Goal: Obtain resource: Download file/media

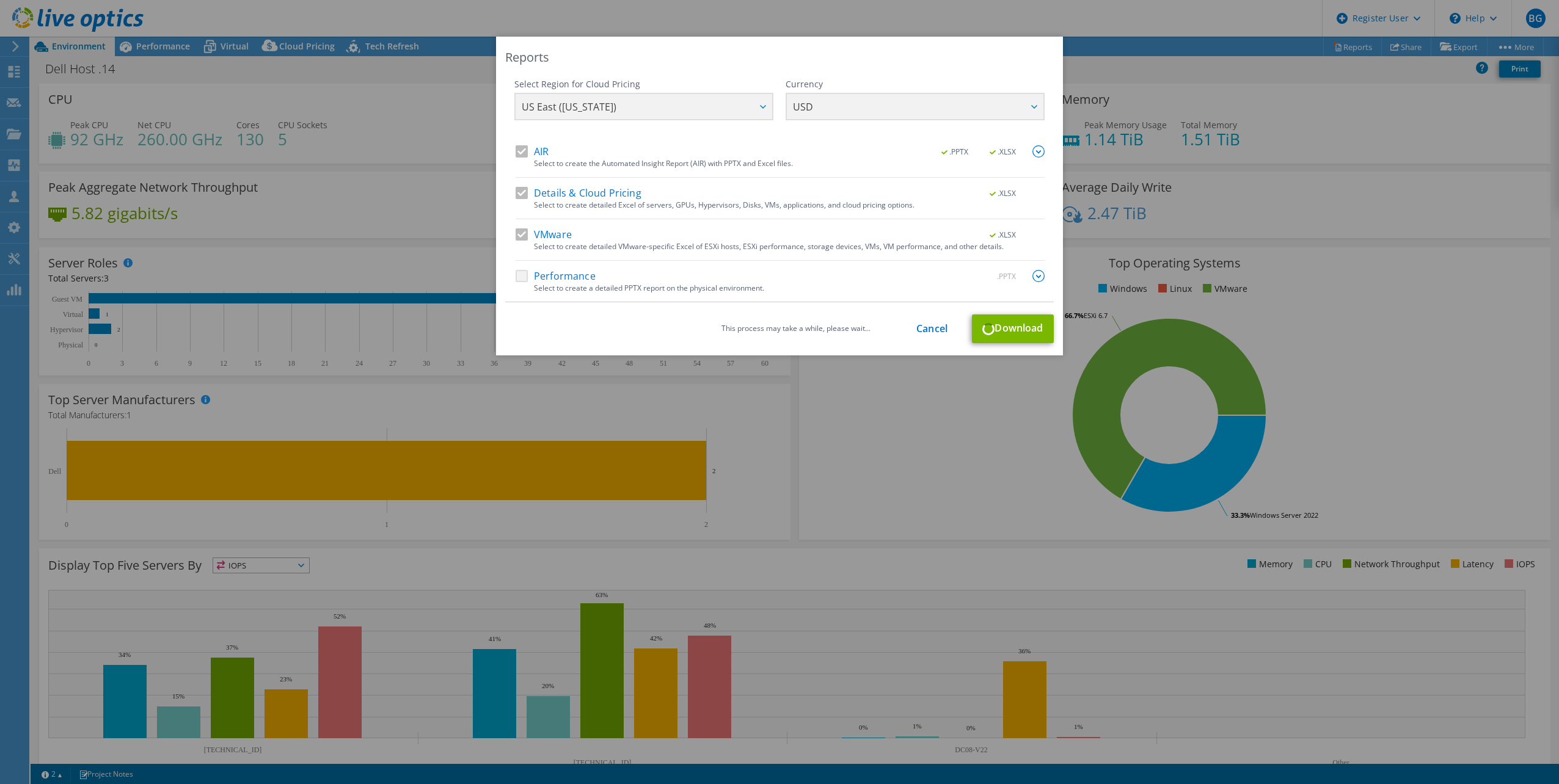
select select "USD"
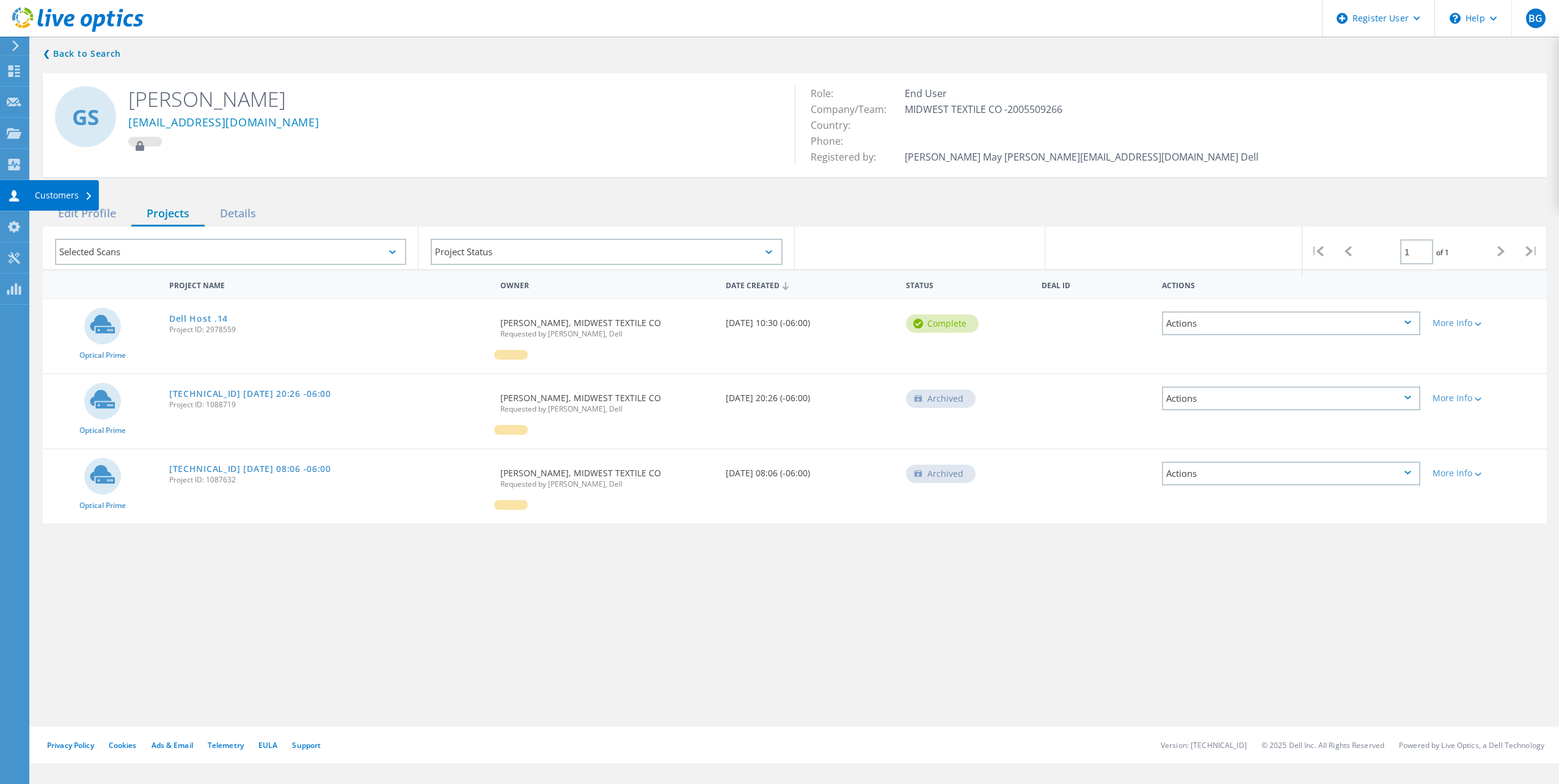
click at [17, 196] on icon at bounding box center [13, 196] width 14 height 12
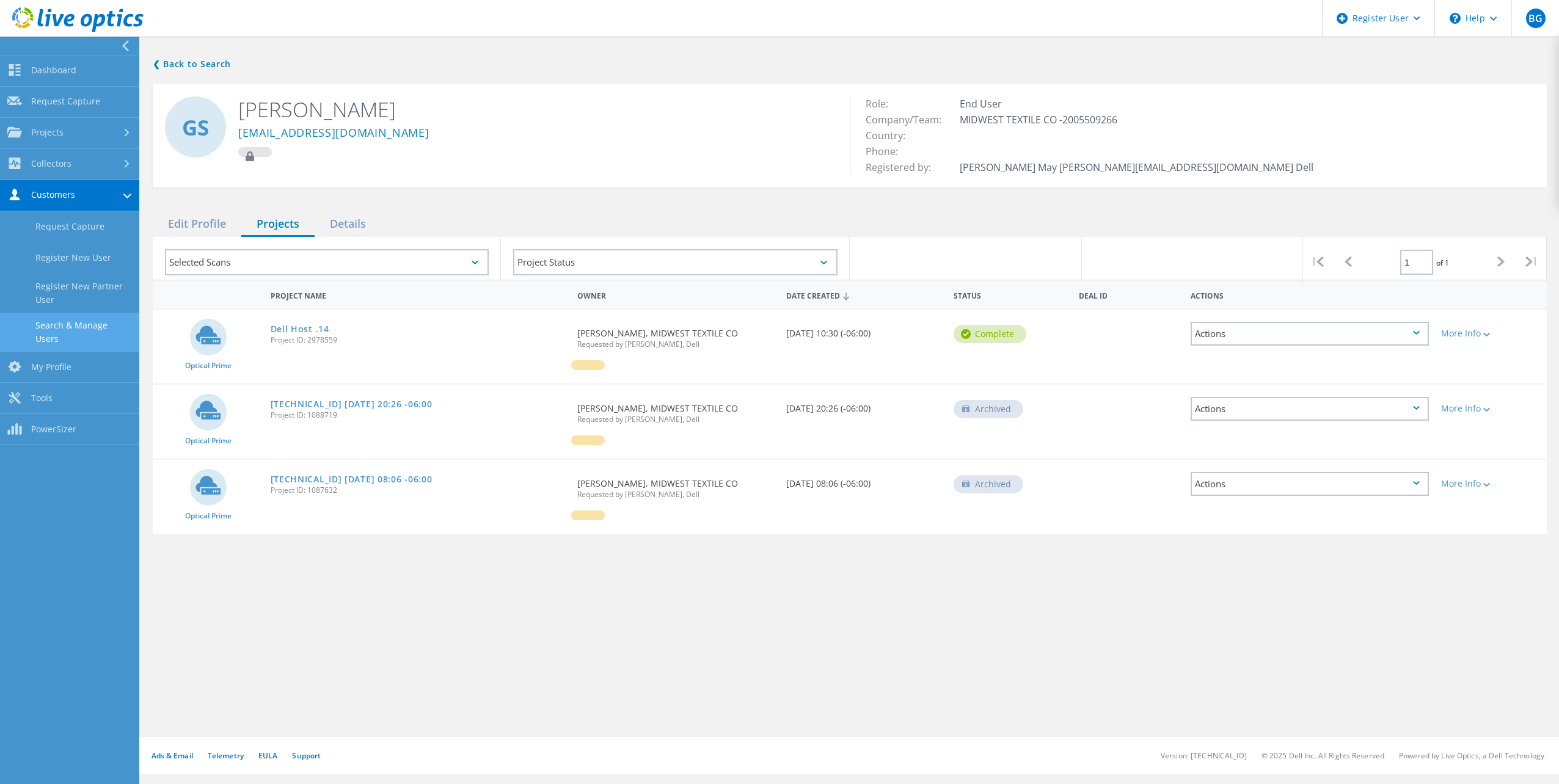
click at [76, 318] on link "Search & Manage Users" at bounding box center [70, 332] width 140 height 39
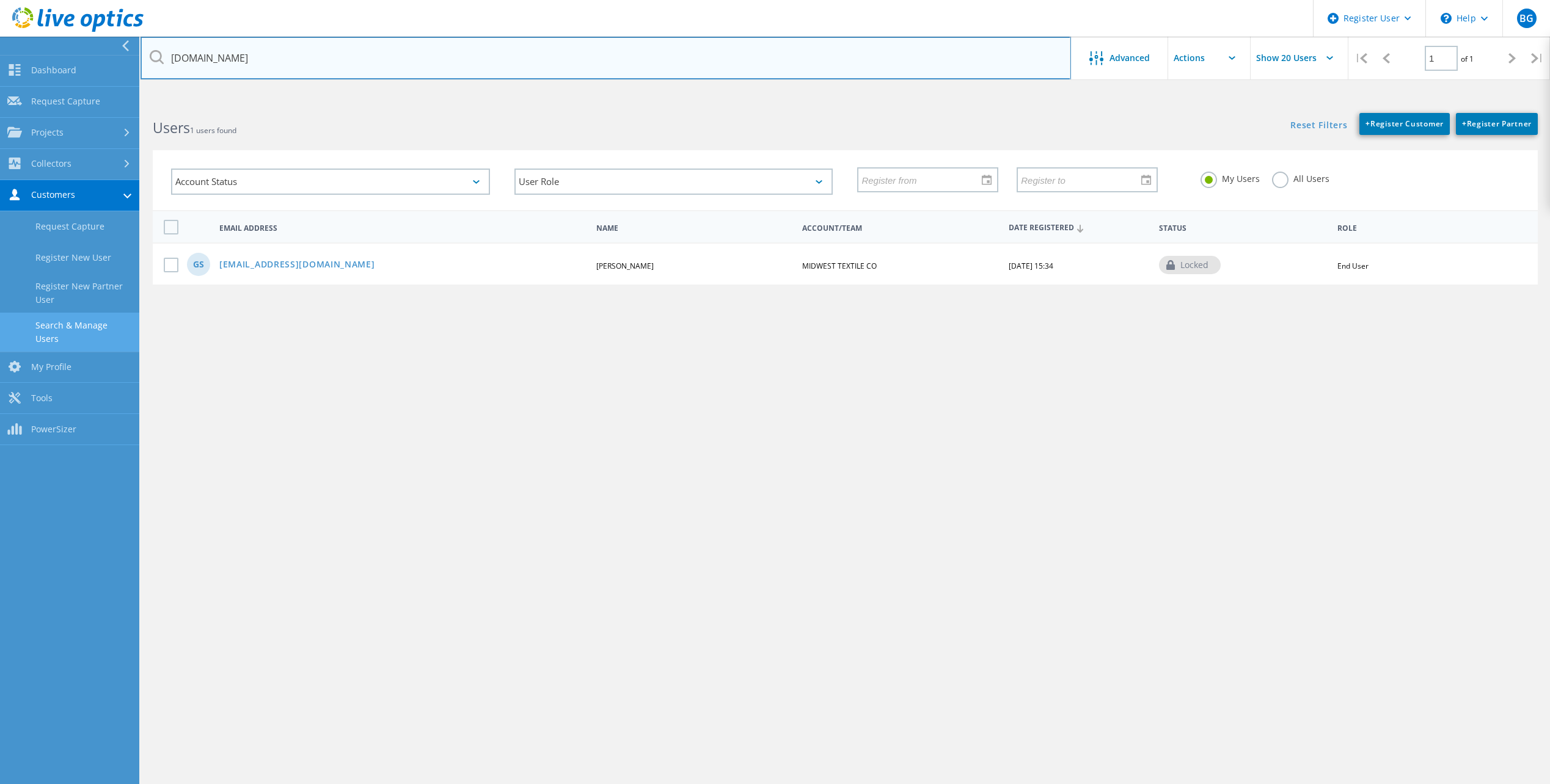
click at [266, 61] on input "mid-westtextile.com" at bounding box center [605, 58] width 931 height 43
click at [265, 61] on input "mid-westtextile.com" at bounding box center [605, 58] width 931 height 43
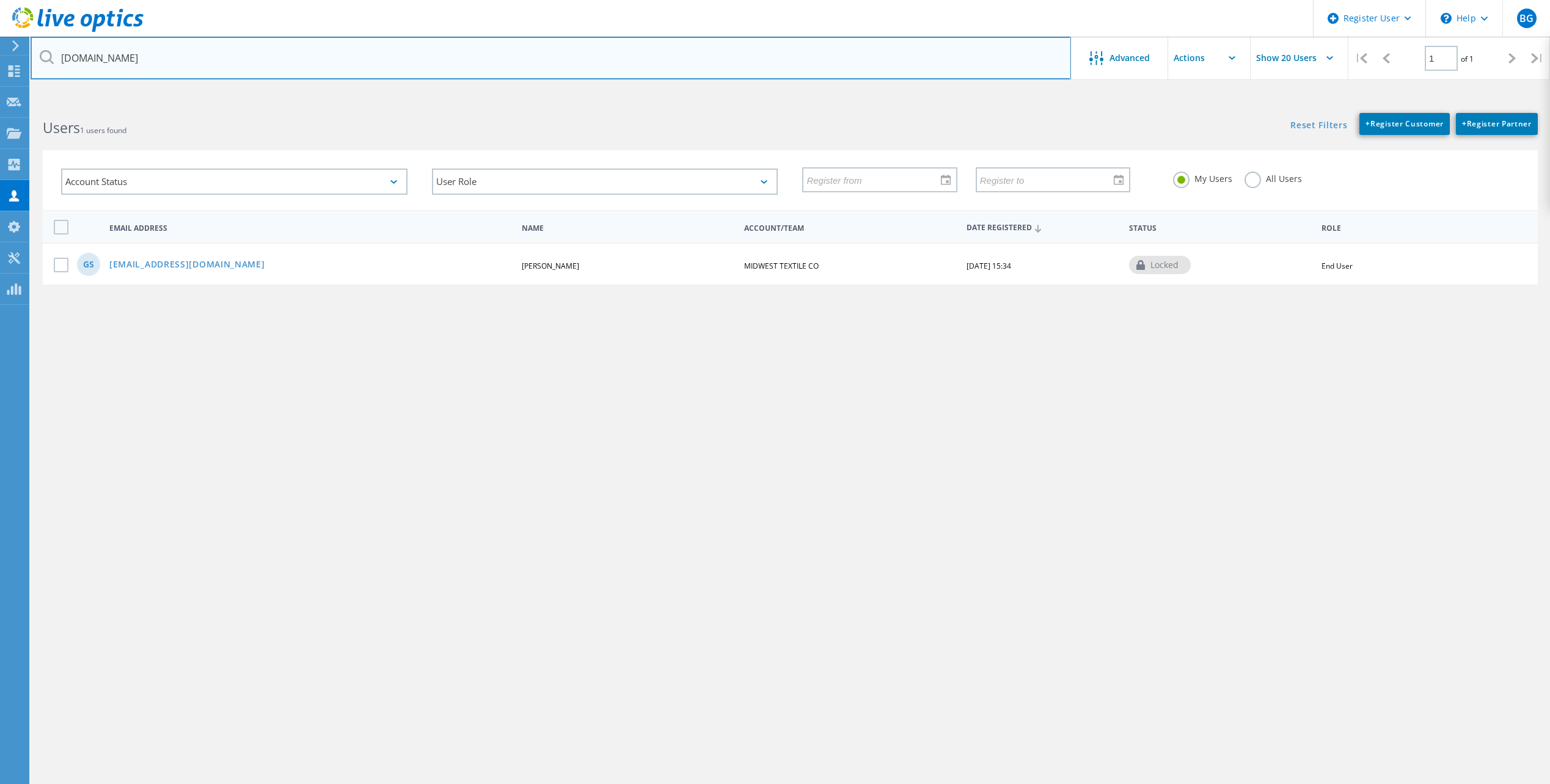
click at [265, 61] on input "mid-westtextile.com" at bounding box center [551, 58] width 1041 height 43
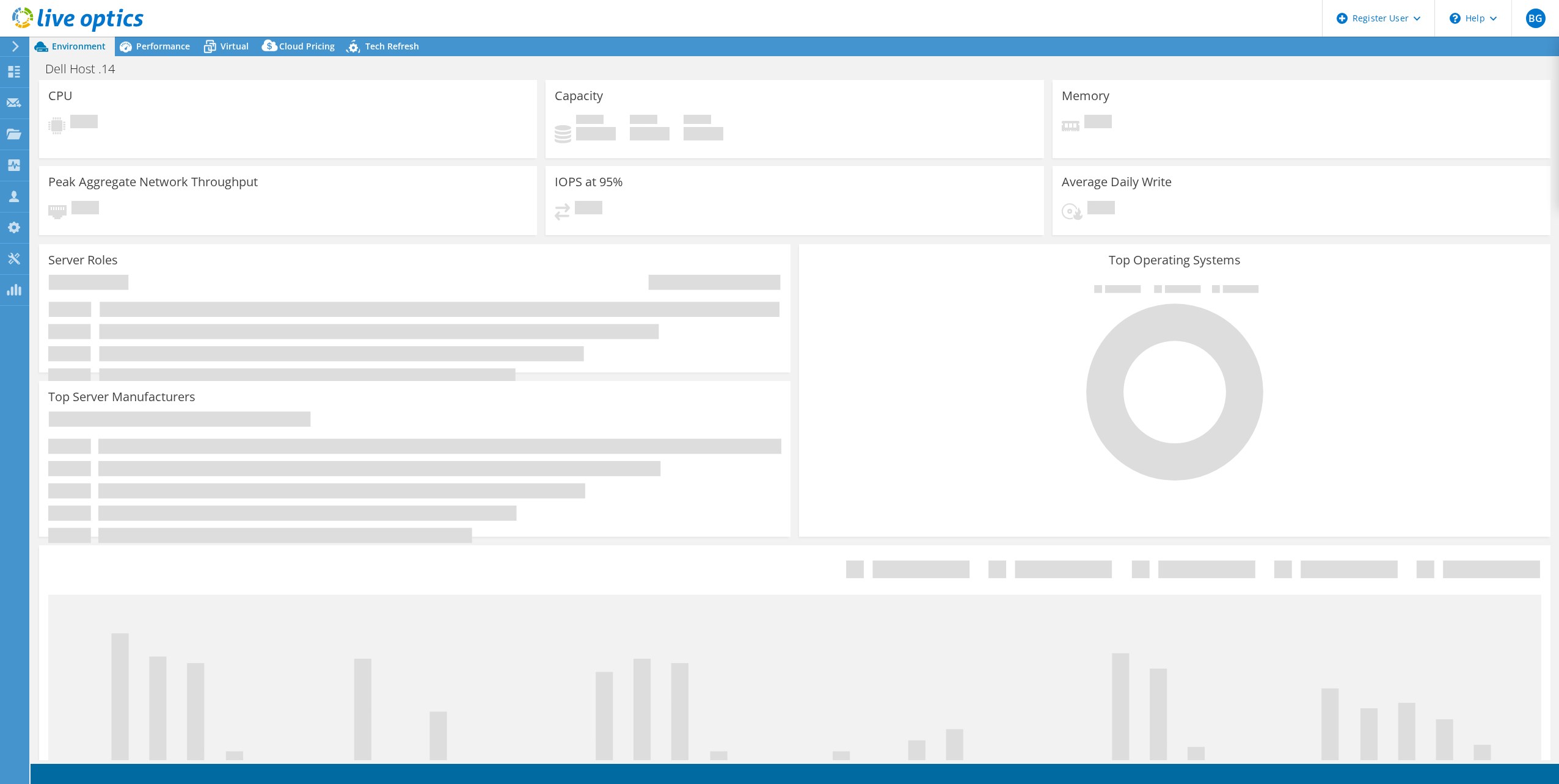
select select "USD"
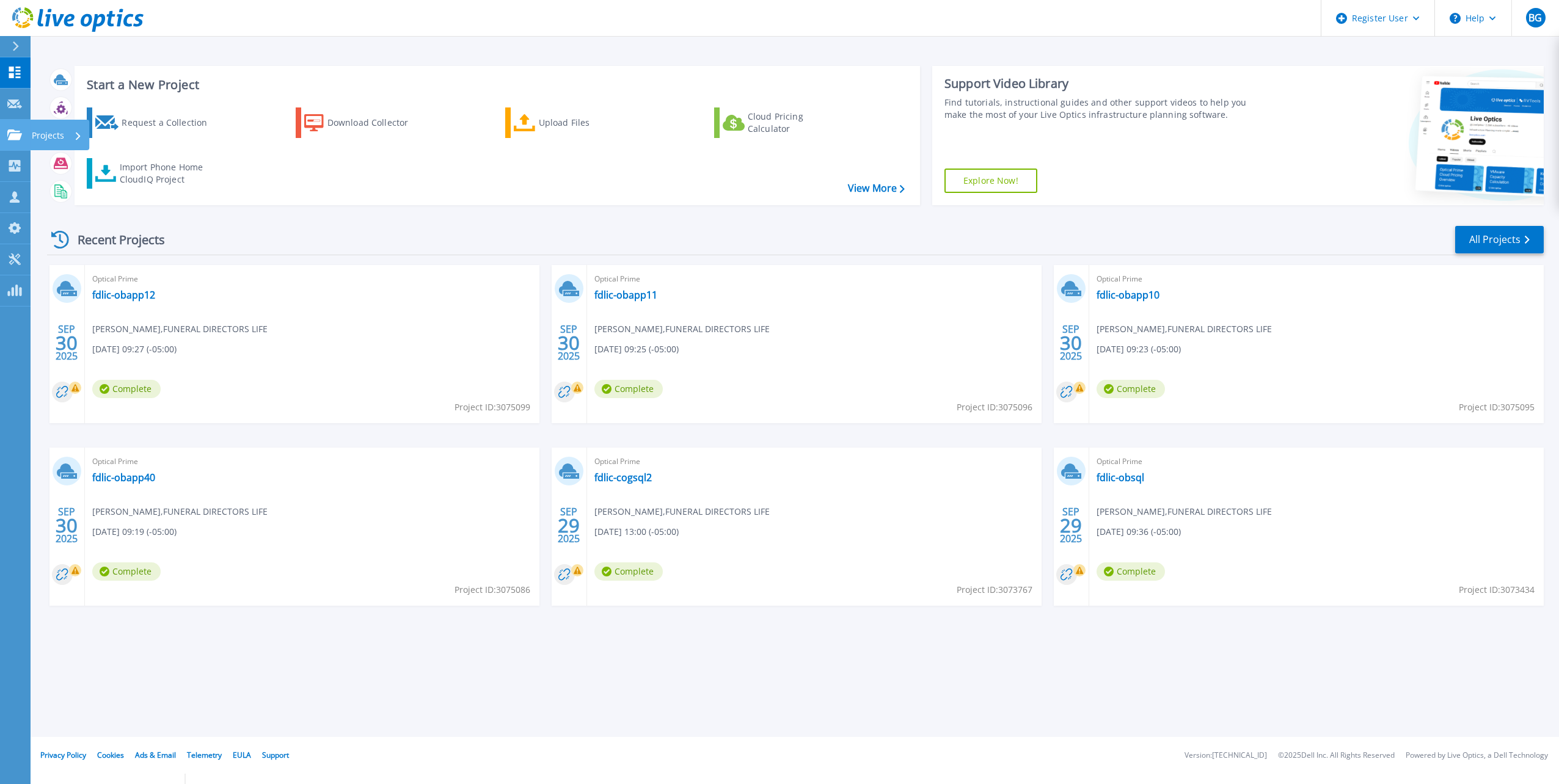
click at [24, 140] on link "Projects Projects" at bounding box center [15, 134] width 30 height 31
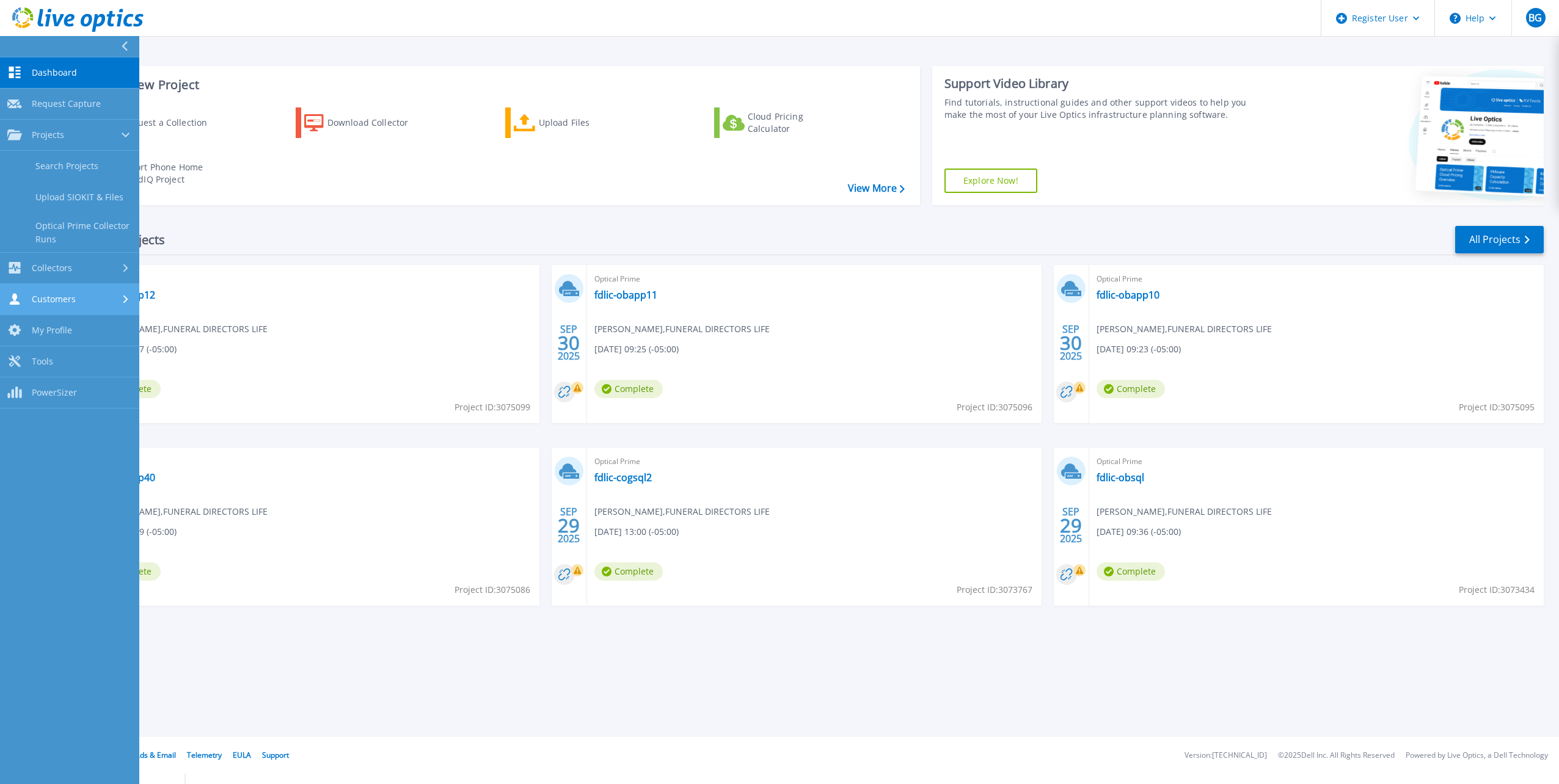
click at [59, 292] on link "Customers Customers" at bounding box center [70, 299] width 140 height 31
click at [71, 318] on link "Search & Manage Users" at bounding box center [70, 334] width 140 height 39
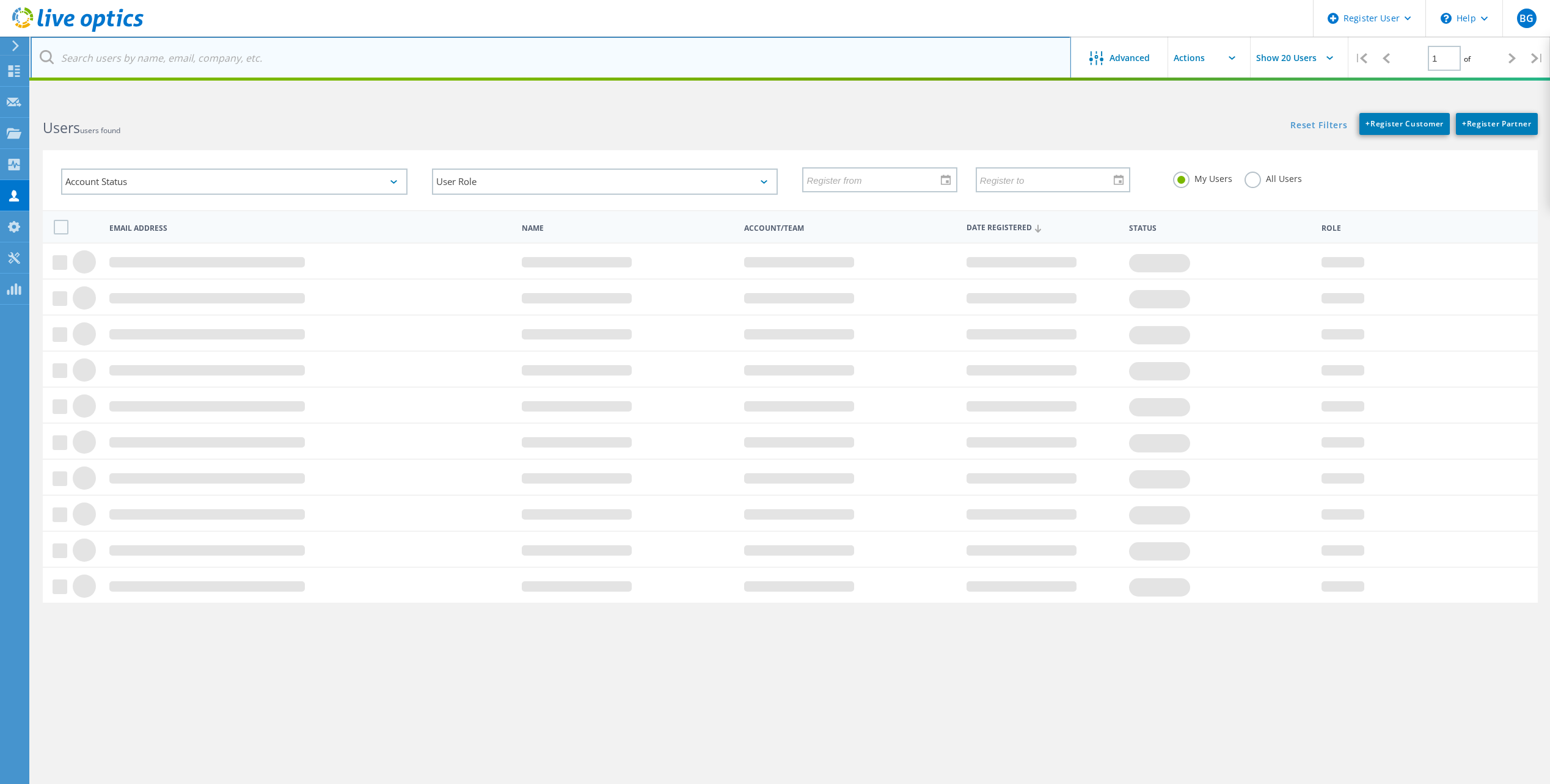
click at [200, 61] on input "text" at bounding box center [551, 58] width 1041 height 43
paste input "'John Oyler' <JOyler@winningtech.com>"
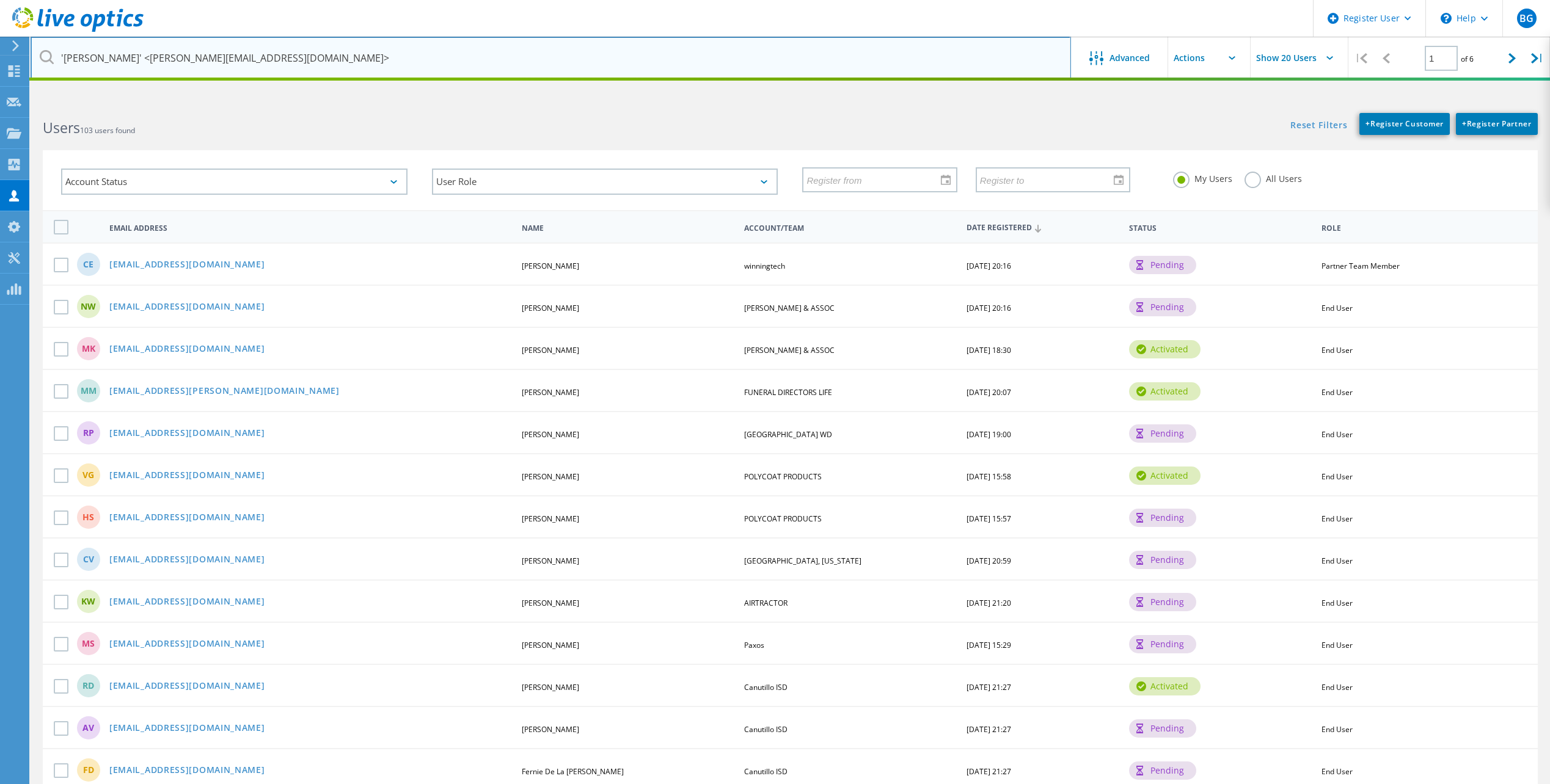
click at [121, 57] on input "'John Oyler' <JOyler@winningtech.com>" at bounding box center [551, 58] width 1041 height 43
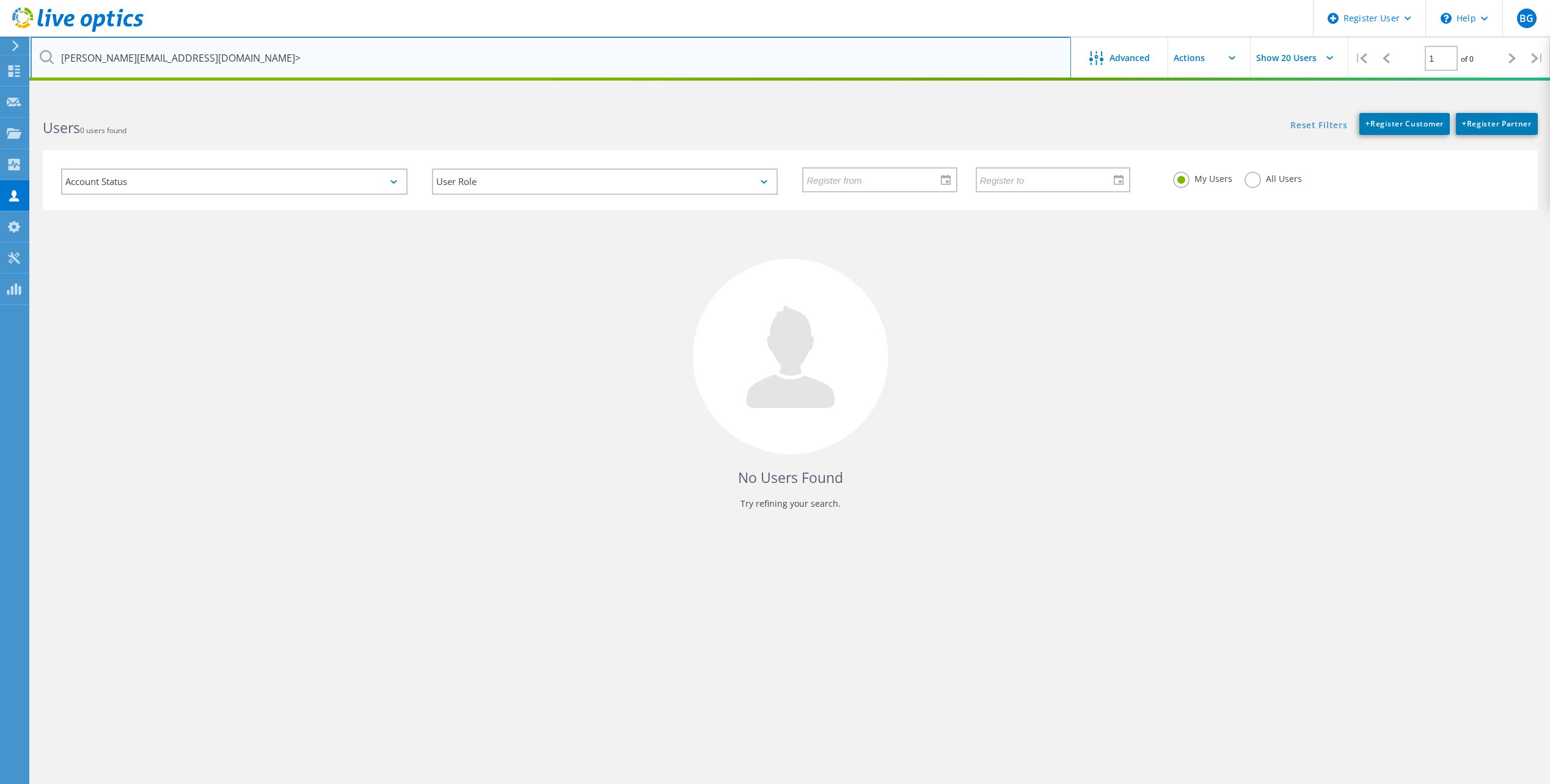
click at [204, 57] on input "JOyler@winningtech.com>" at bounding box center [551, 58] width 1041 height 43
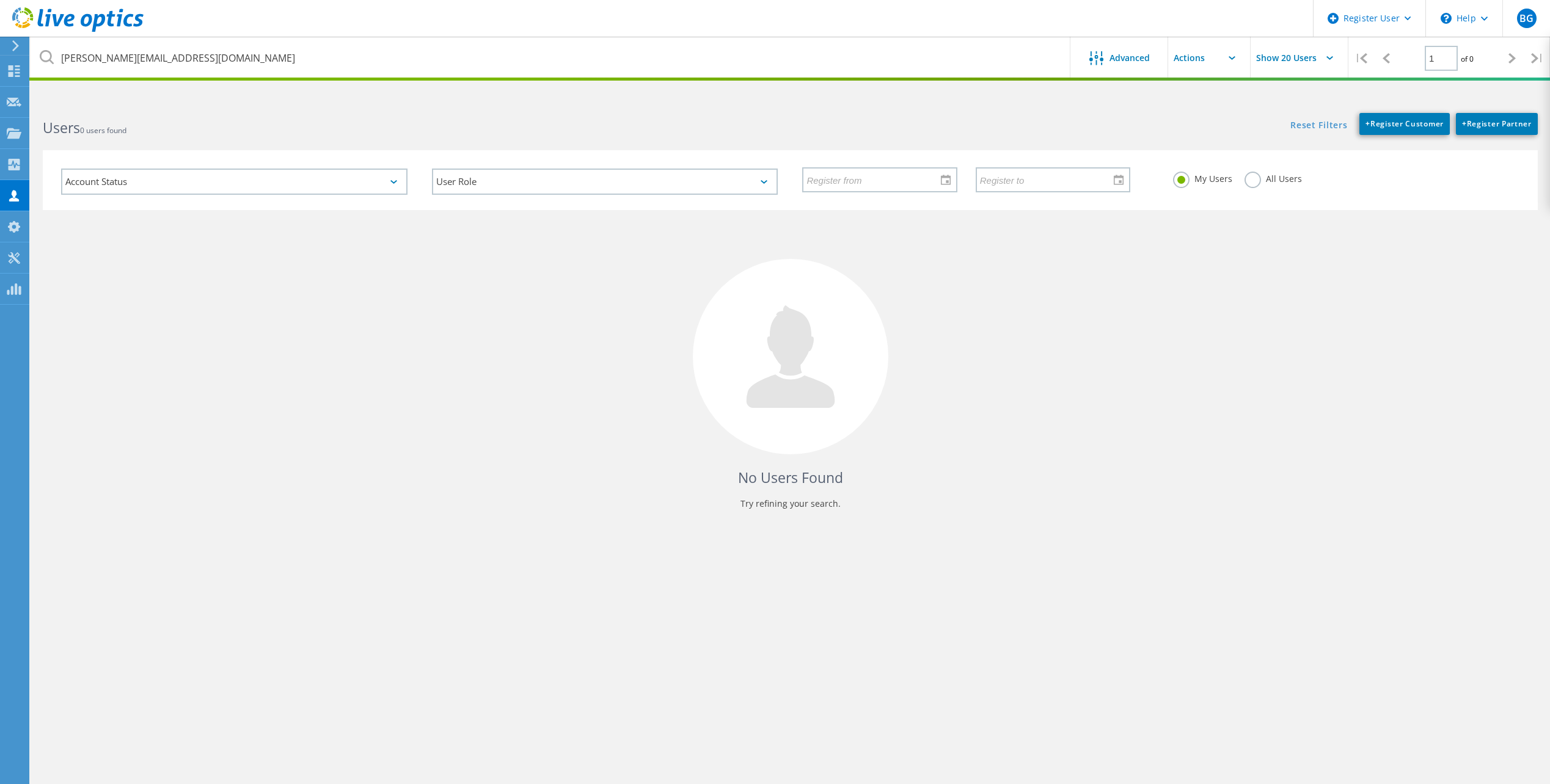
click at [756, 121] on h2 "Users 0 users found" at bounding box center [410, 128] width 735 height 20
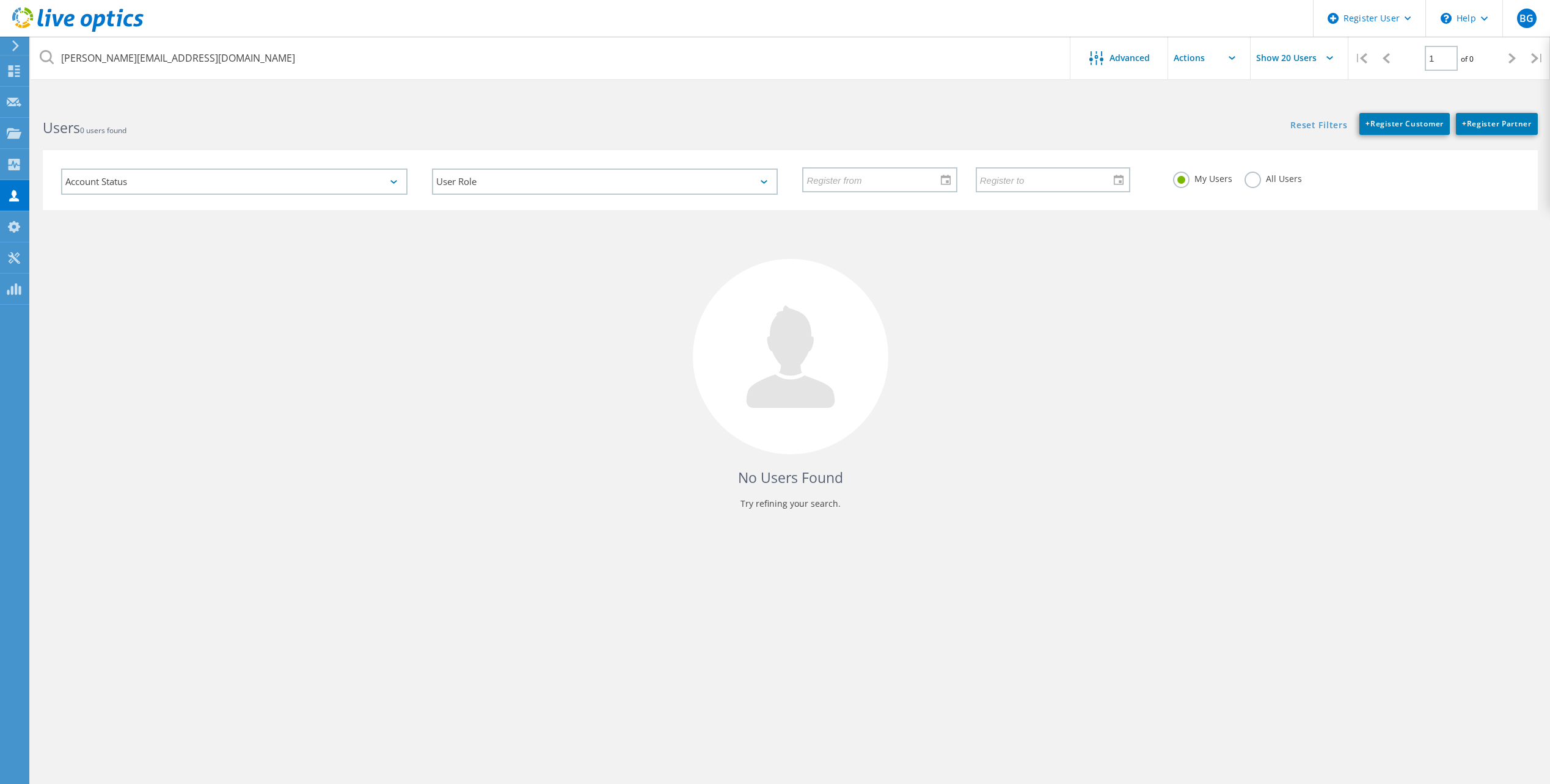
click at [1248, 174] on label "All Users" at bounding box center [1273, 177] width 57 height 12
click at [0, 0] on input "All Users" at bounding box center [0, 0] width 0 height 0
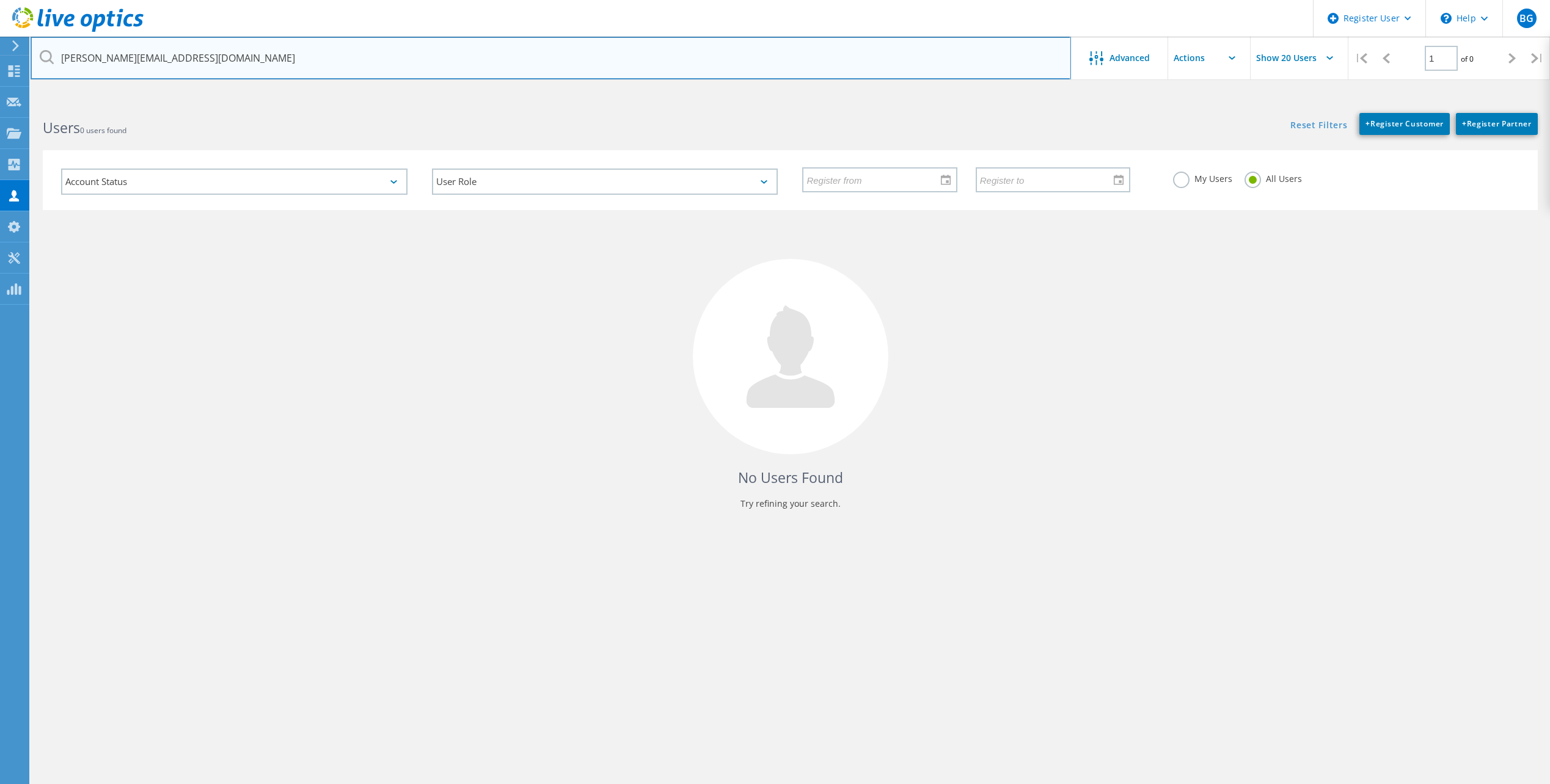
click at [88, 57] on input "JOyler@winningtech.com" at bounding box center [551, 58] width 1041 height 43
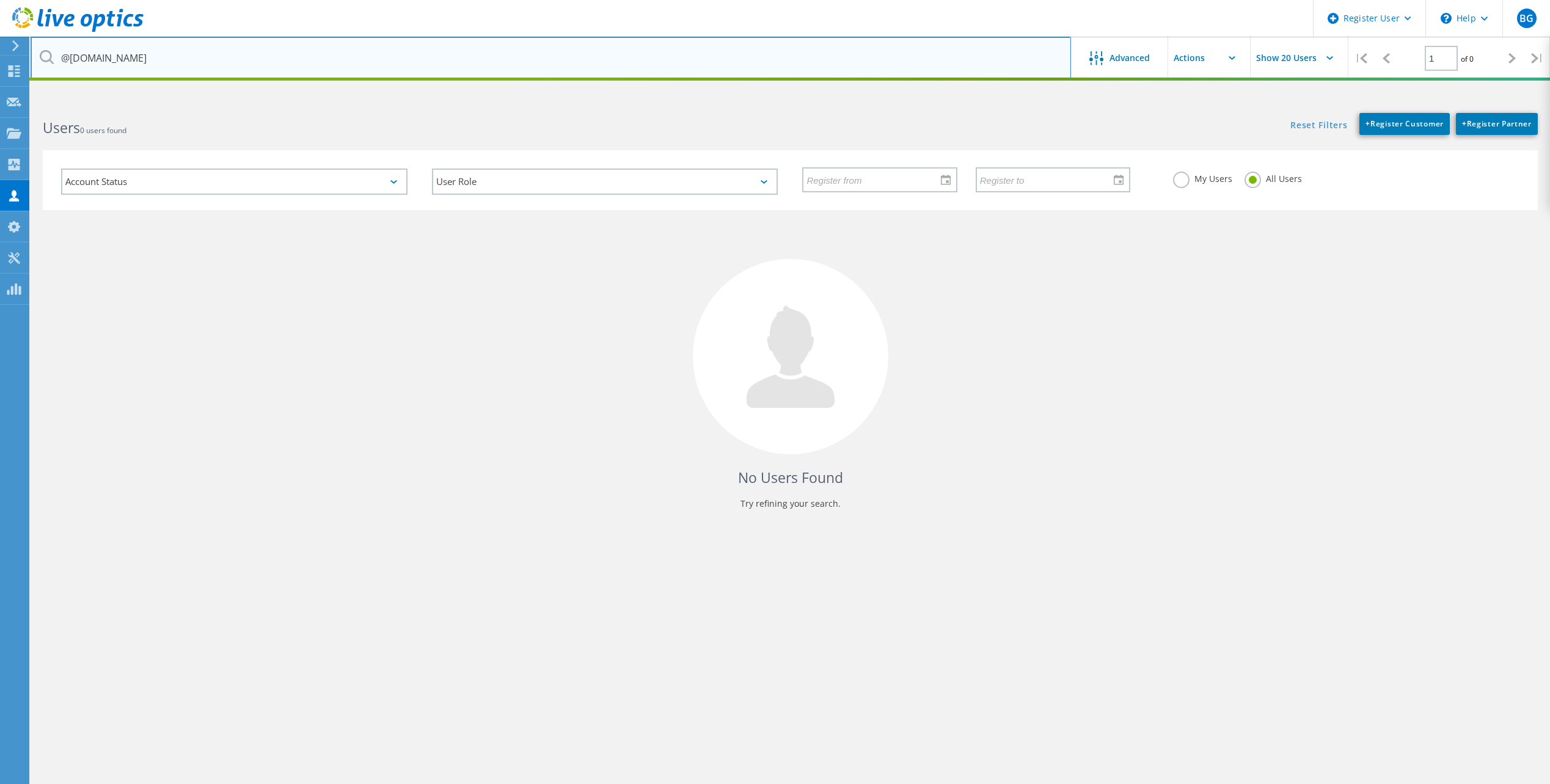
type input "@winningtech.com"
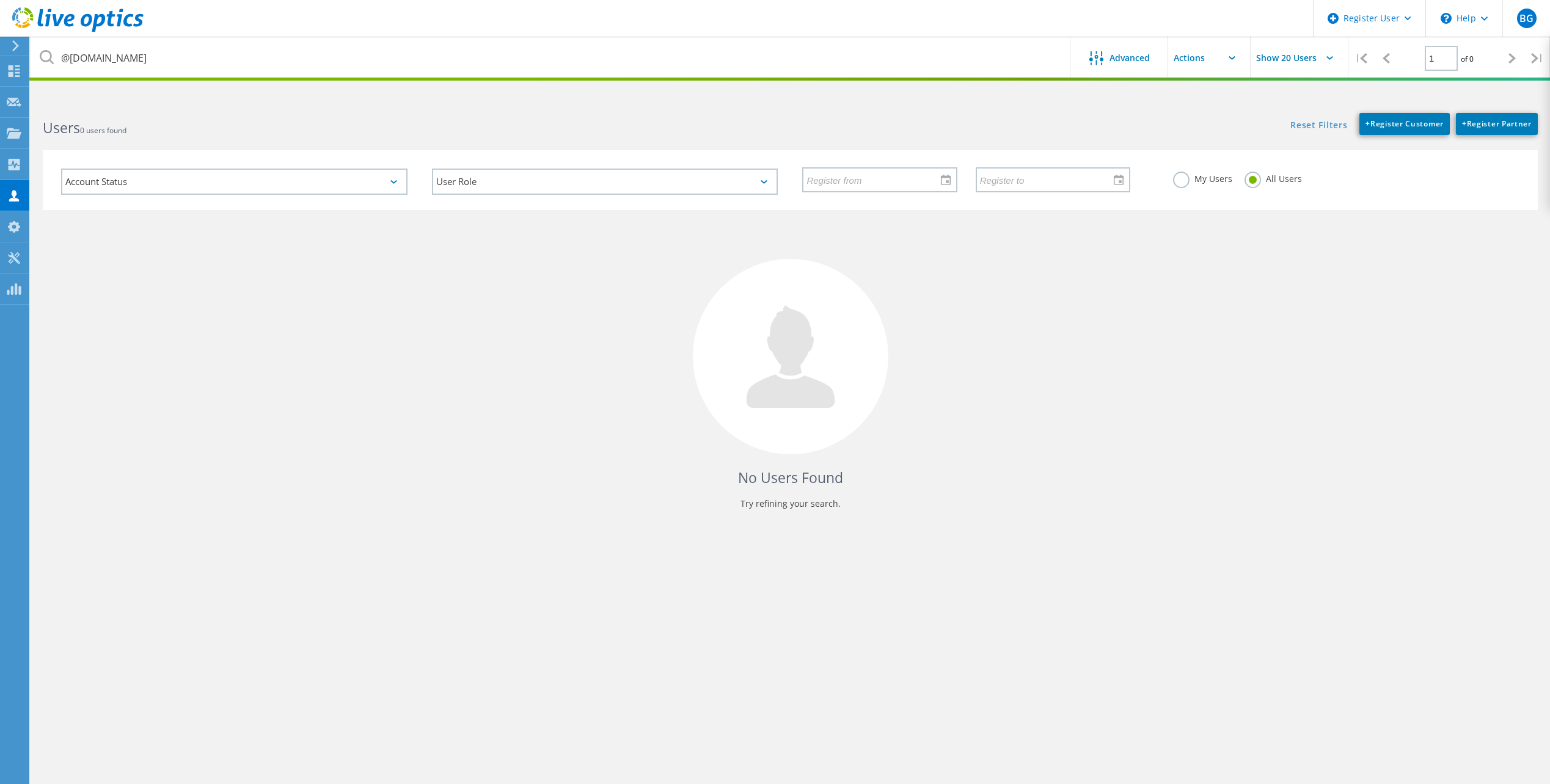
click at [1117, 126] on div "Reset Filters + Register Customer + Register Partner Show Filters" at bounding box center [1169, 118] width 759 height 34
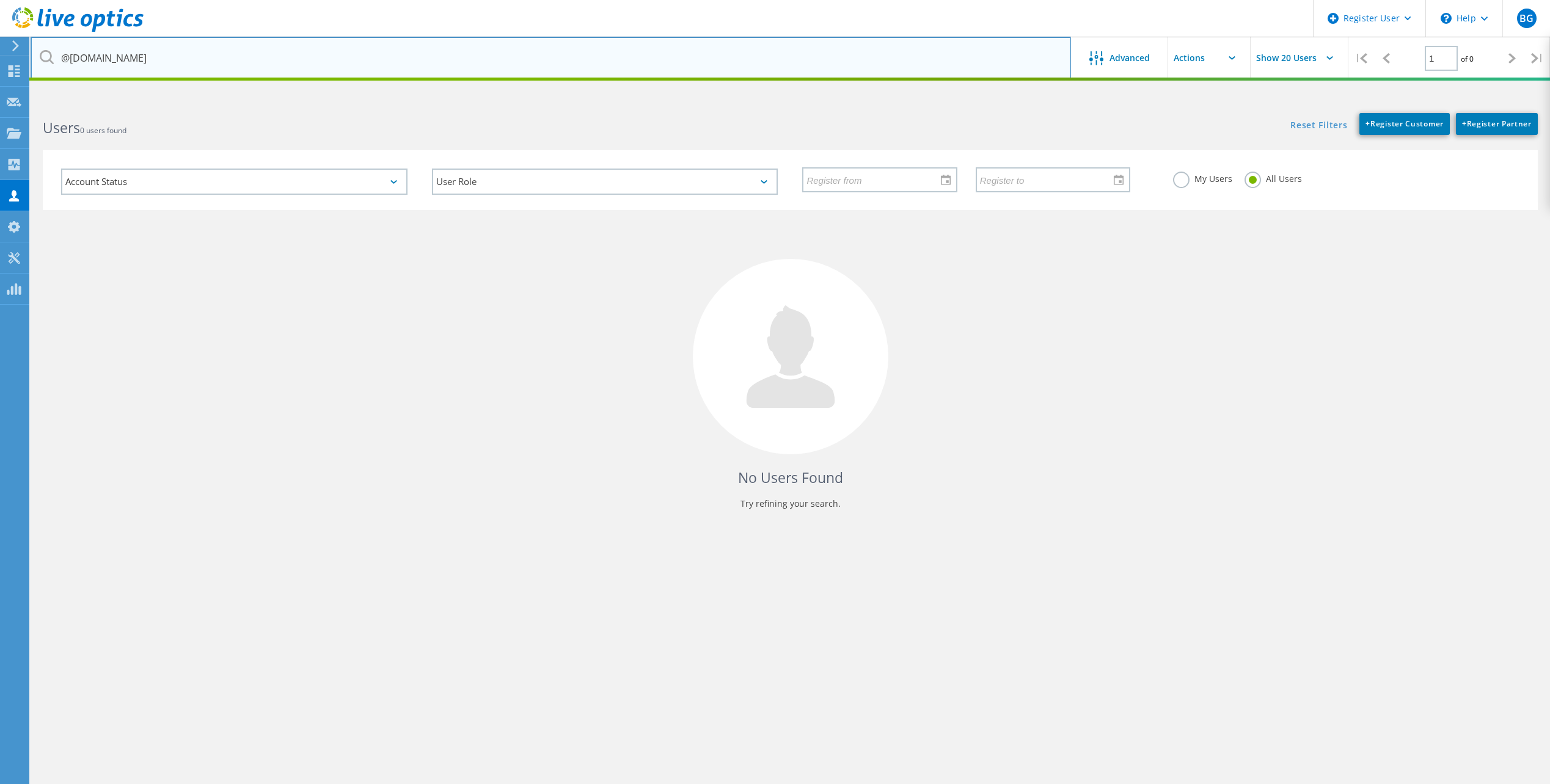
drag, startPoint x: 259, startPoint y: 65, endPoint x: 127, endPoint y: 50, distance: 132.8
click at [259, 65] on input "@winningtech.com" at bounding box center [551, 58] width 1041 height 43
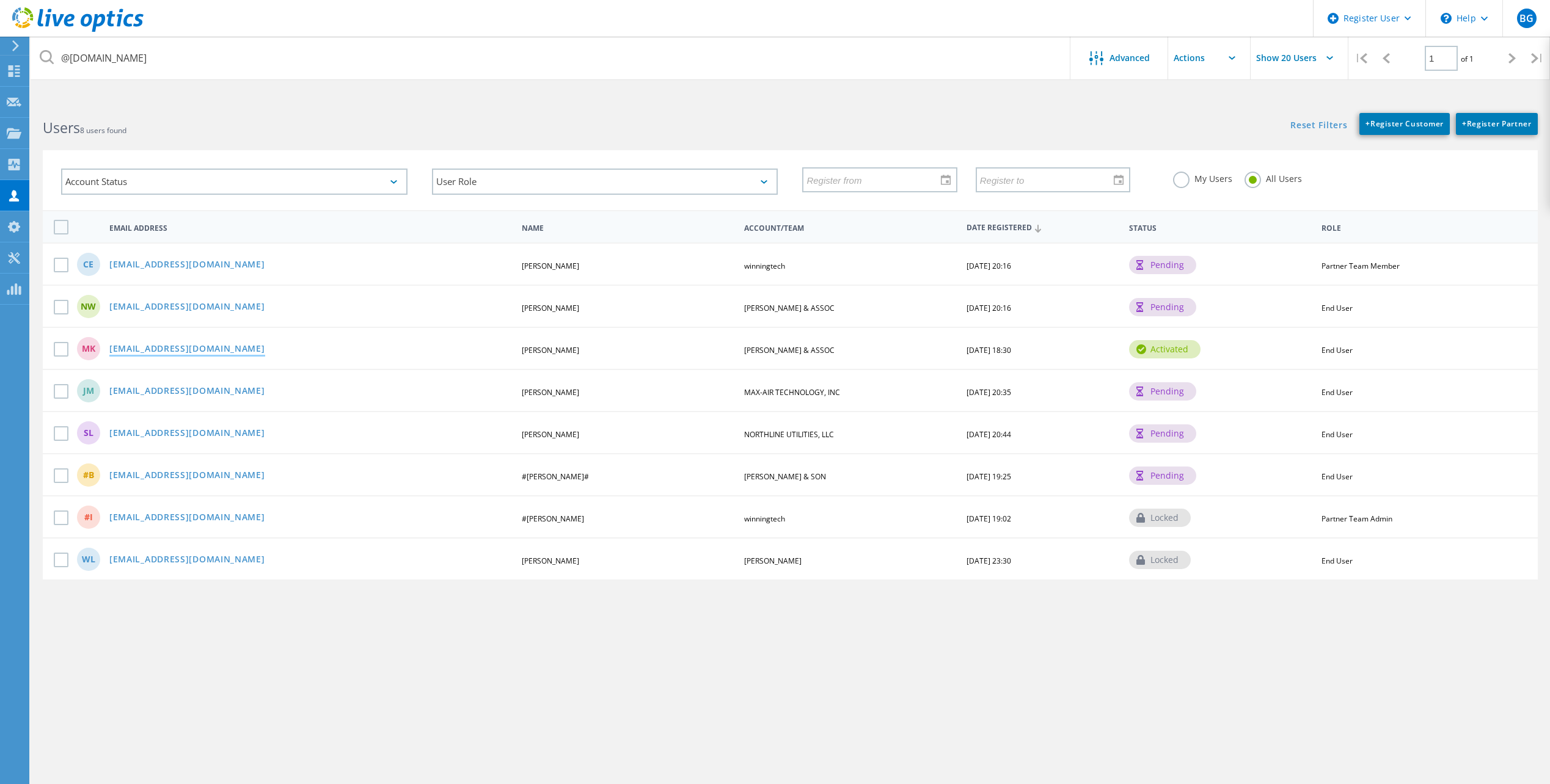
click at [196, 346] on link "[EMAIL_ADDRESS][DOMAIN_NAME]" at bounding box center [187, 350] width 156 height 10
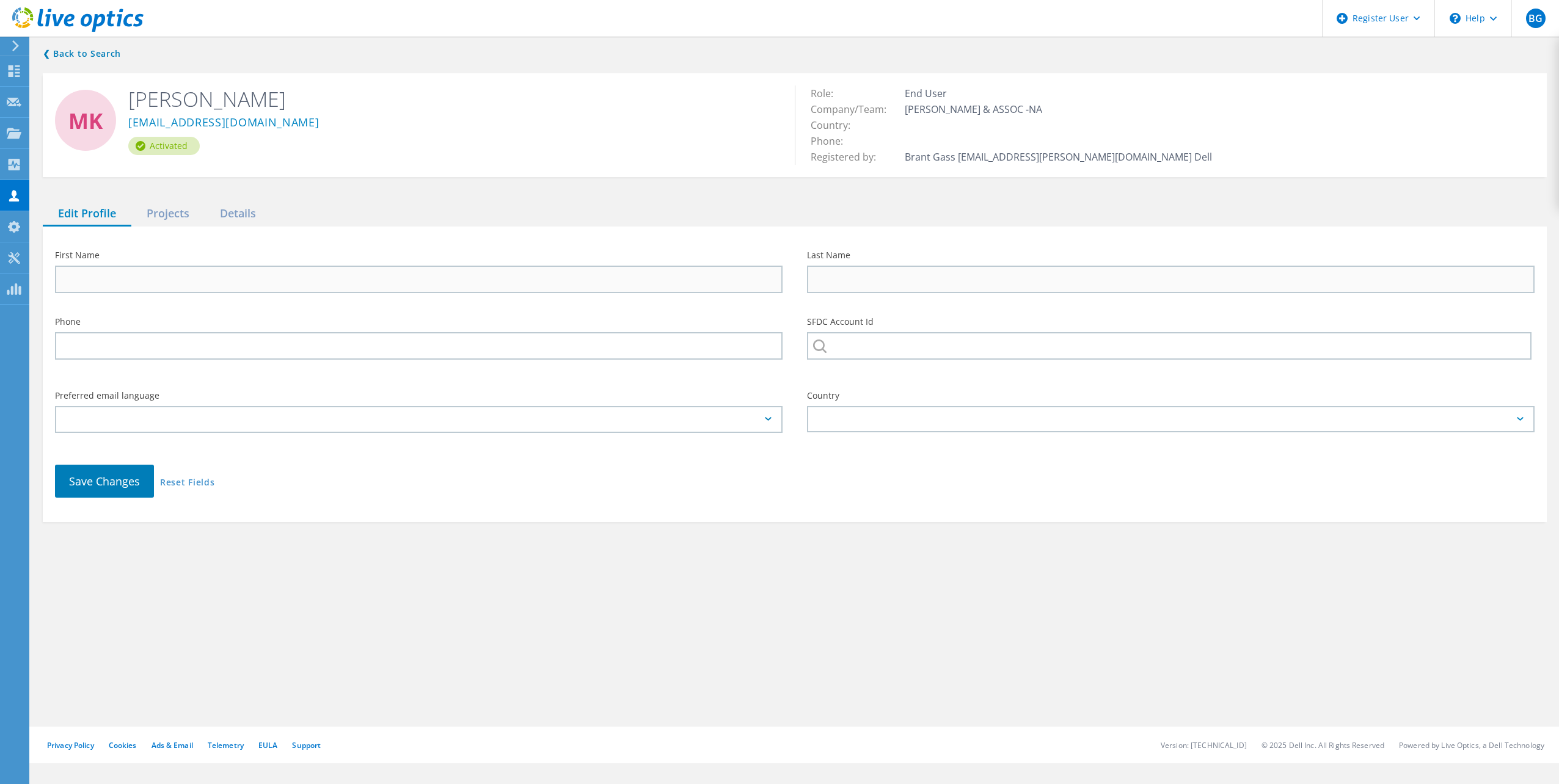
type input "Mike"
type input "Klos"
type input "[PERSON_NAME] & ASSOC"
type input "English"
click at [170, 216] on div "Projects" at bounding box center [167, 214] width 73 height 25
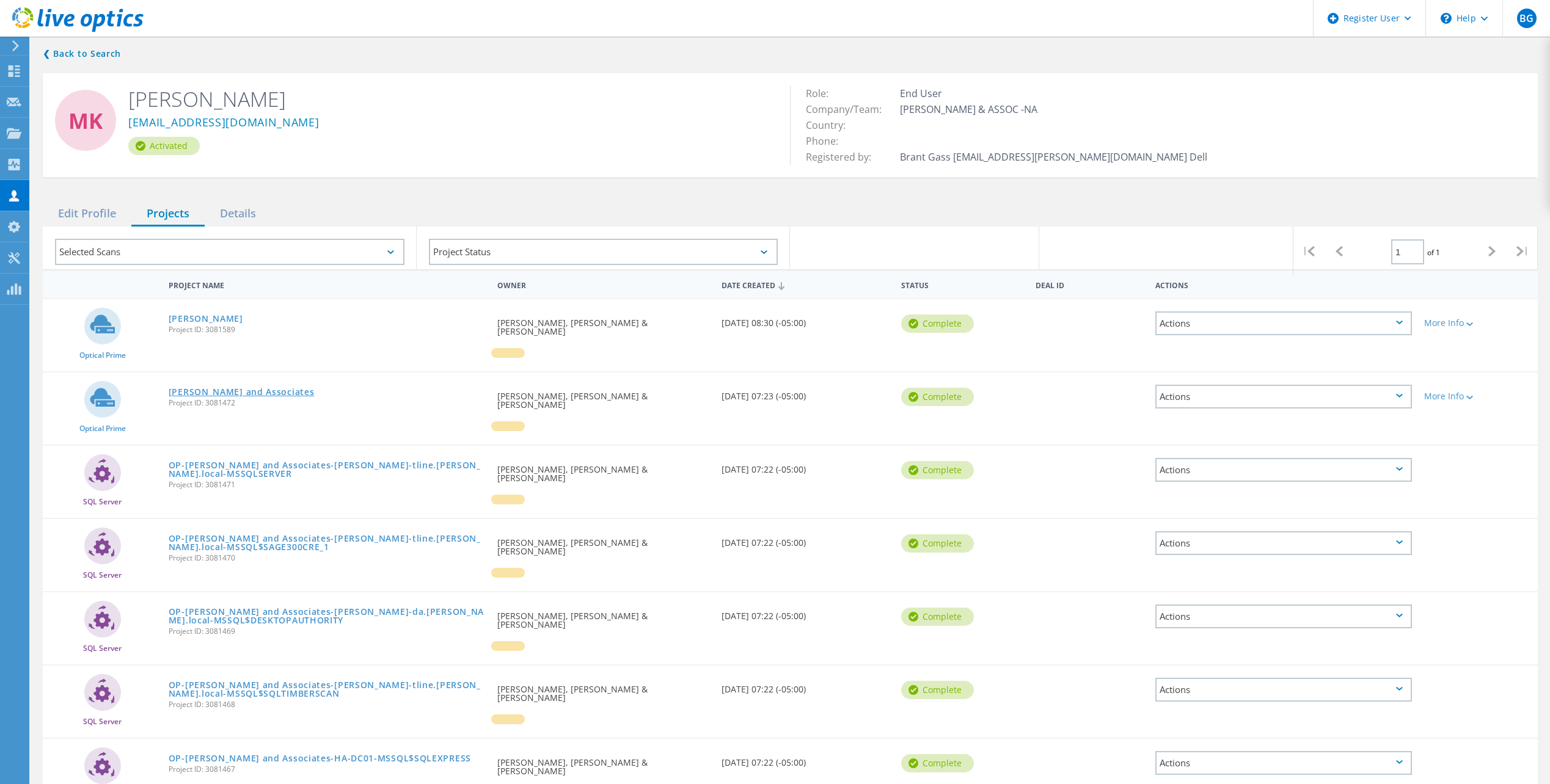
click at [251, 387] on link "Humphrey and Associates" at bounding box center [242, 392] width 146 height 8
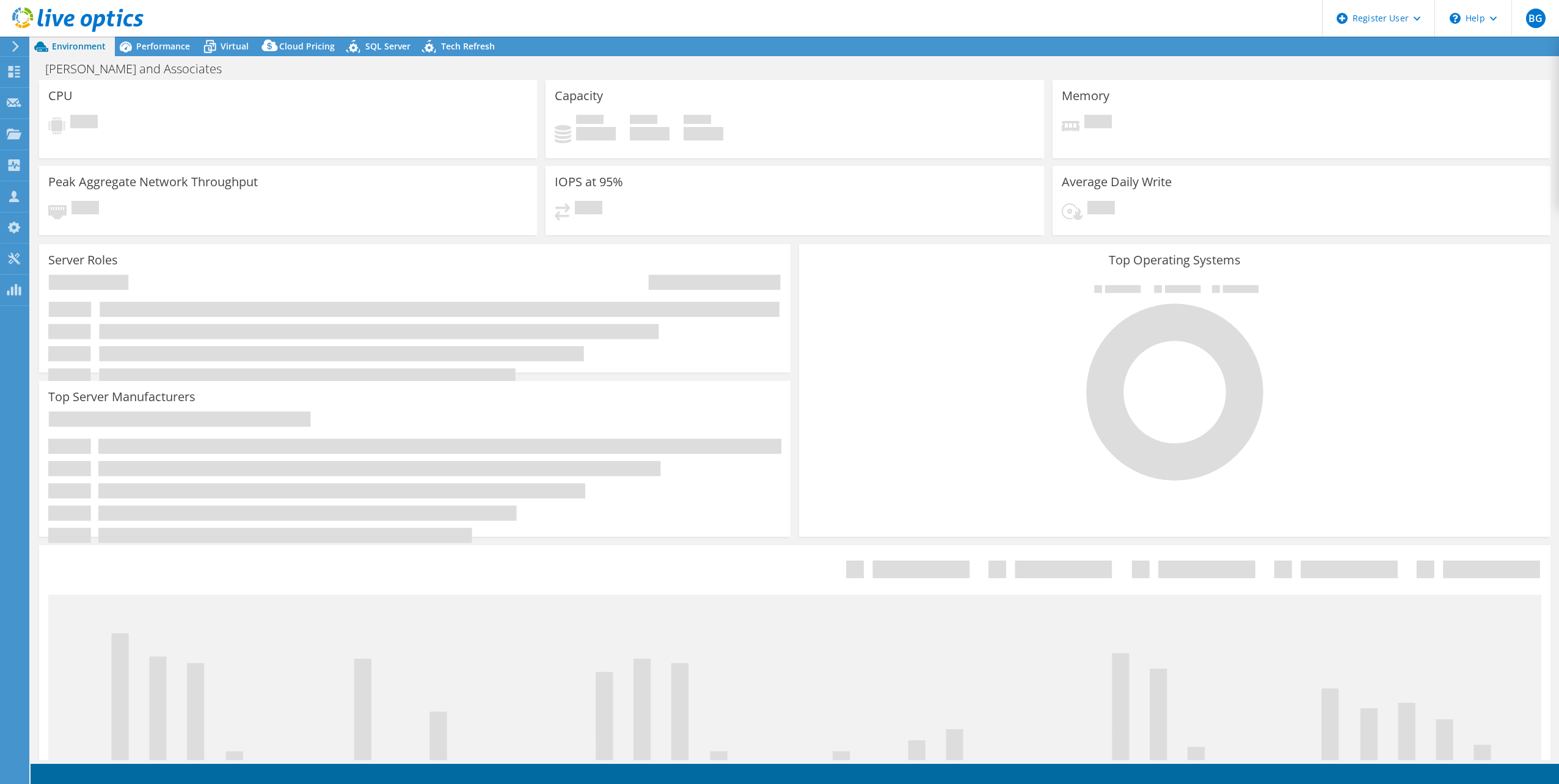
select select "USD"
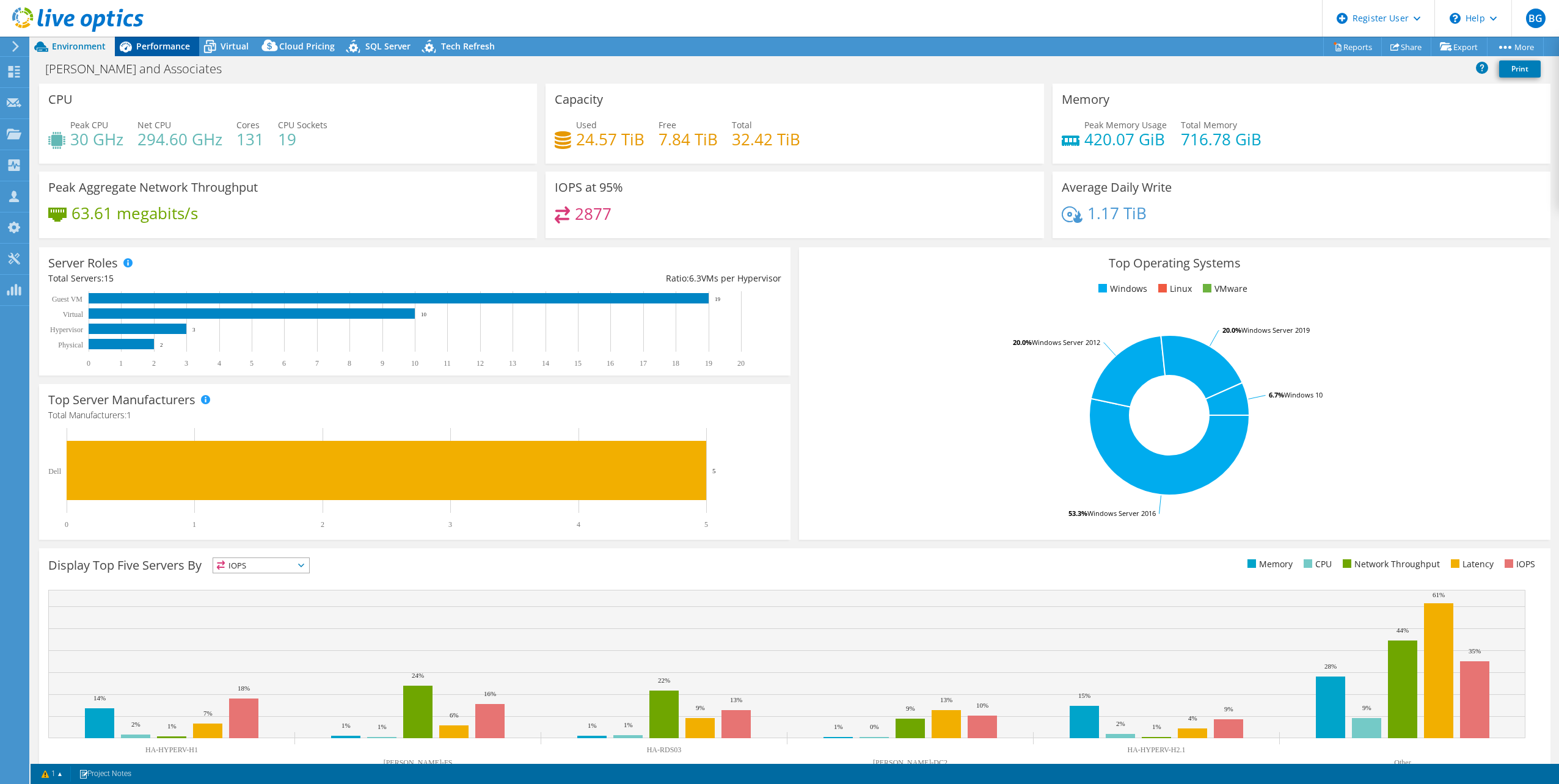
click at [167, 49] on span "Performance" at bounding box center [163, 46] width 54 height 12
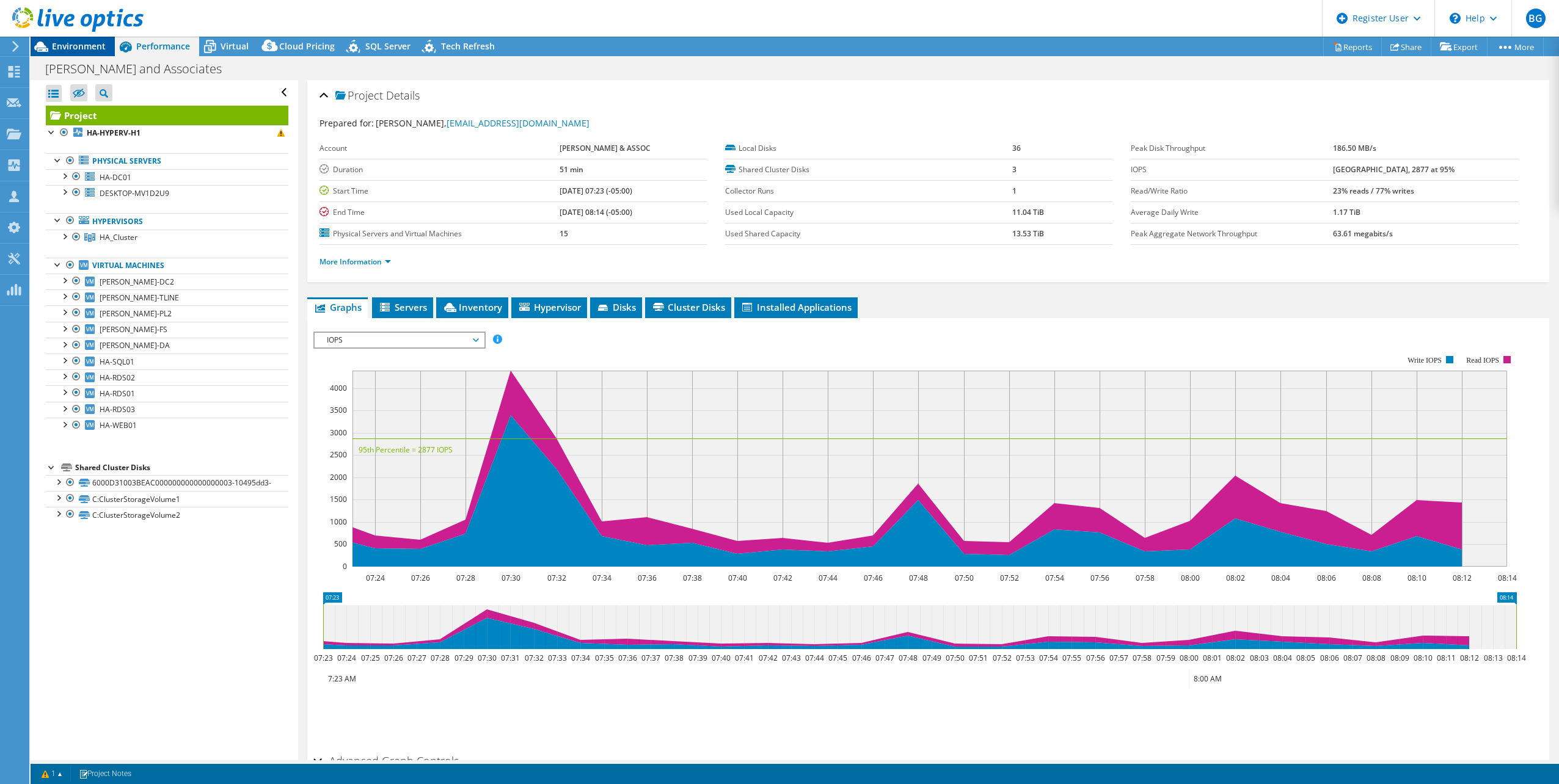
click at [95, 45] on span "Environment" at bounding box center [79, 46] width 54 height 12
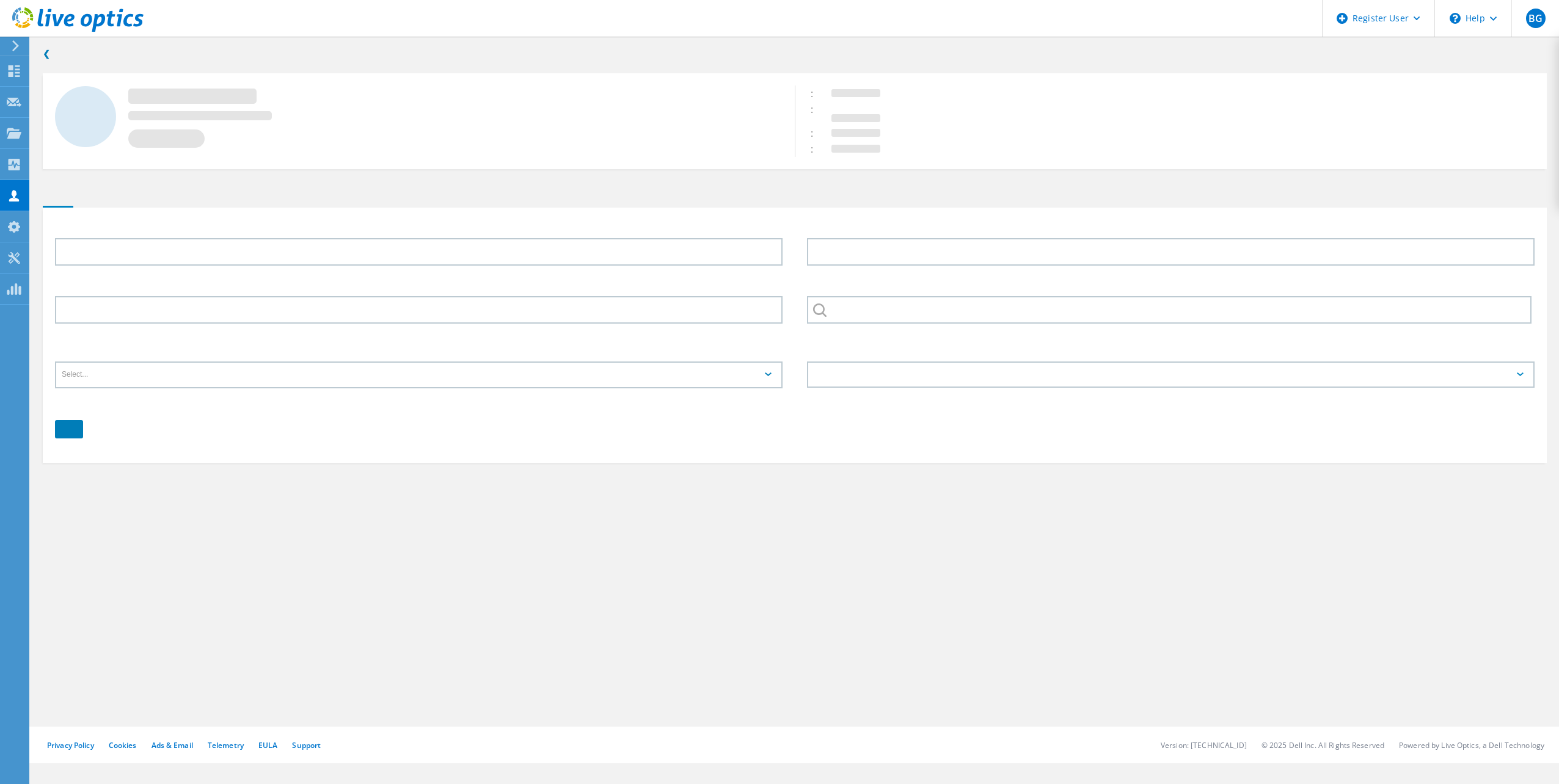
type input "[PERSON_NAME]"
type input "[PERSON_NAME] & ASSOC"
type input "English"
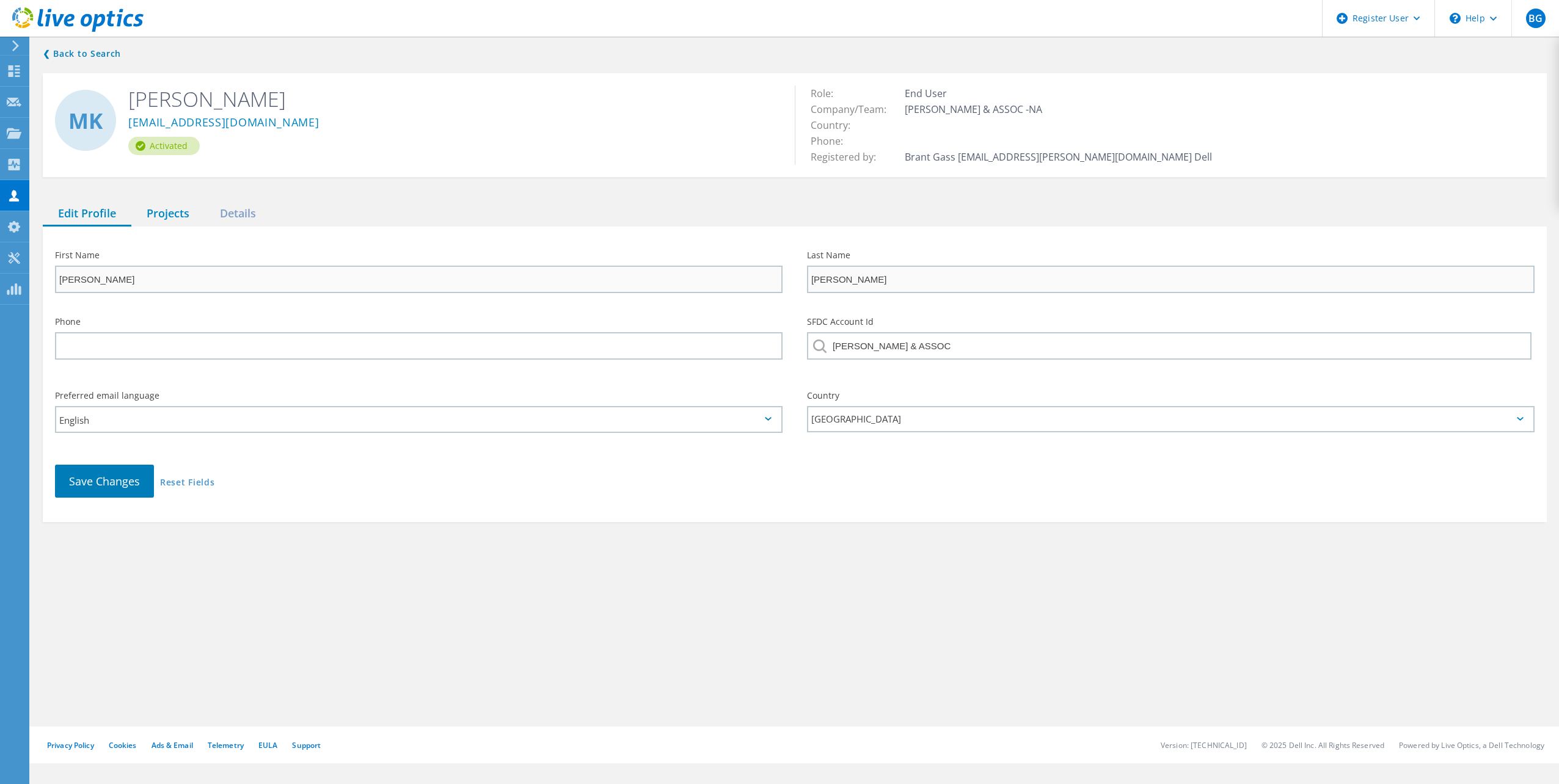
click at [172, 222] on div "Projects" at bounding box center [167, 214] width 73 height 25
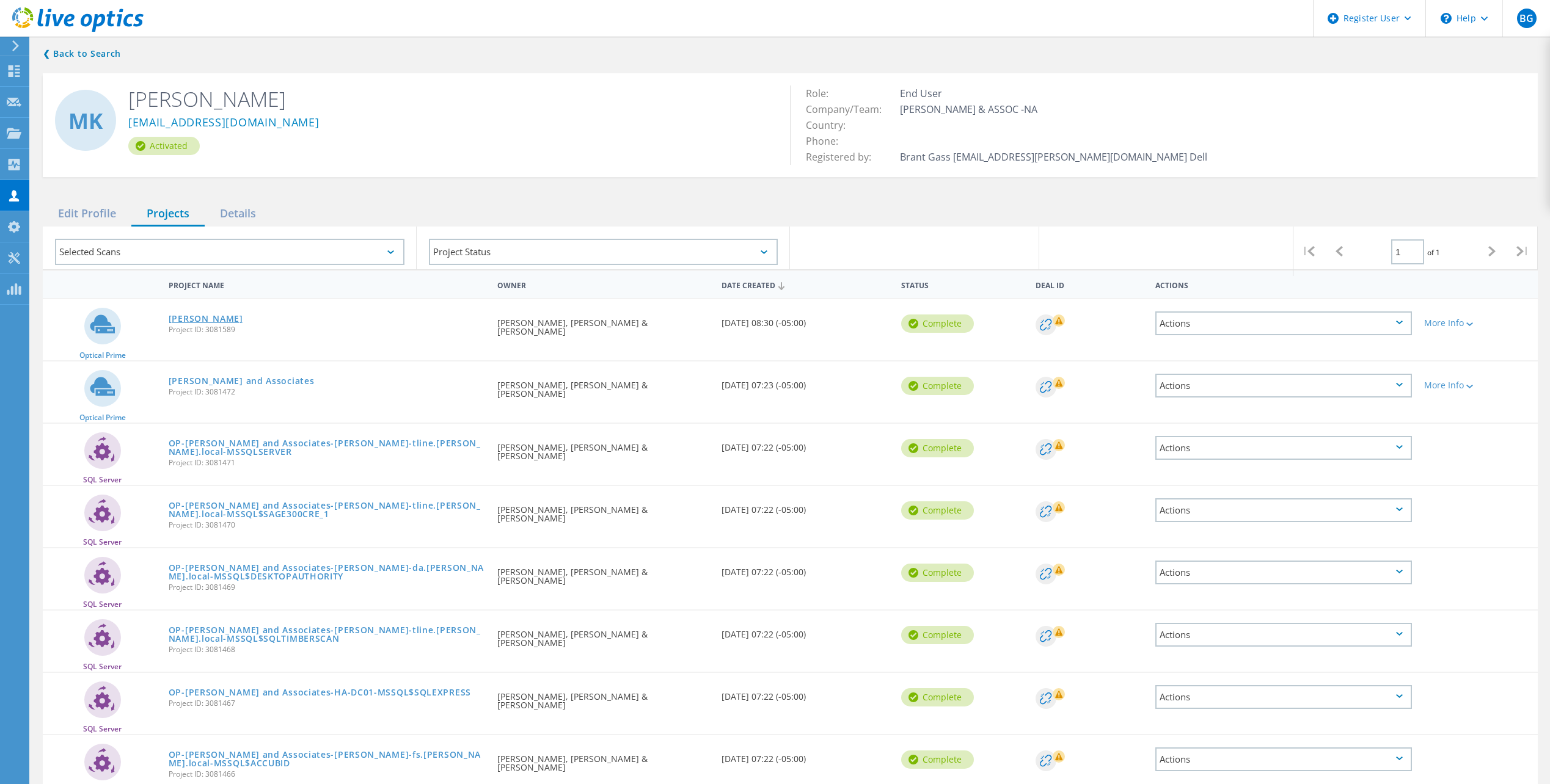
click at [203, 318] on link "Humphrey" at bounding box center [206, 318] width 75 height 8
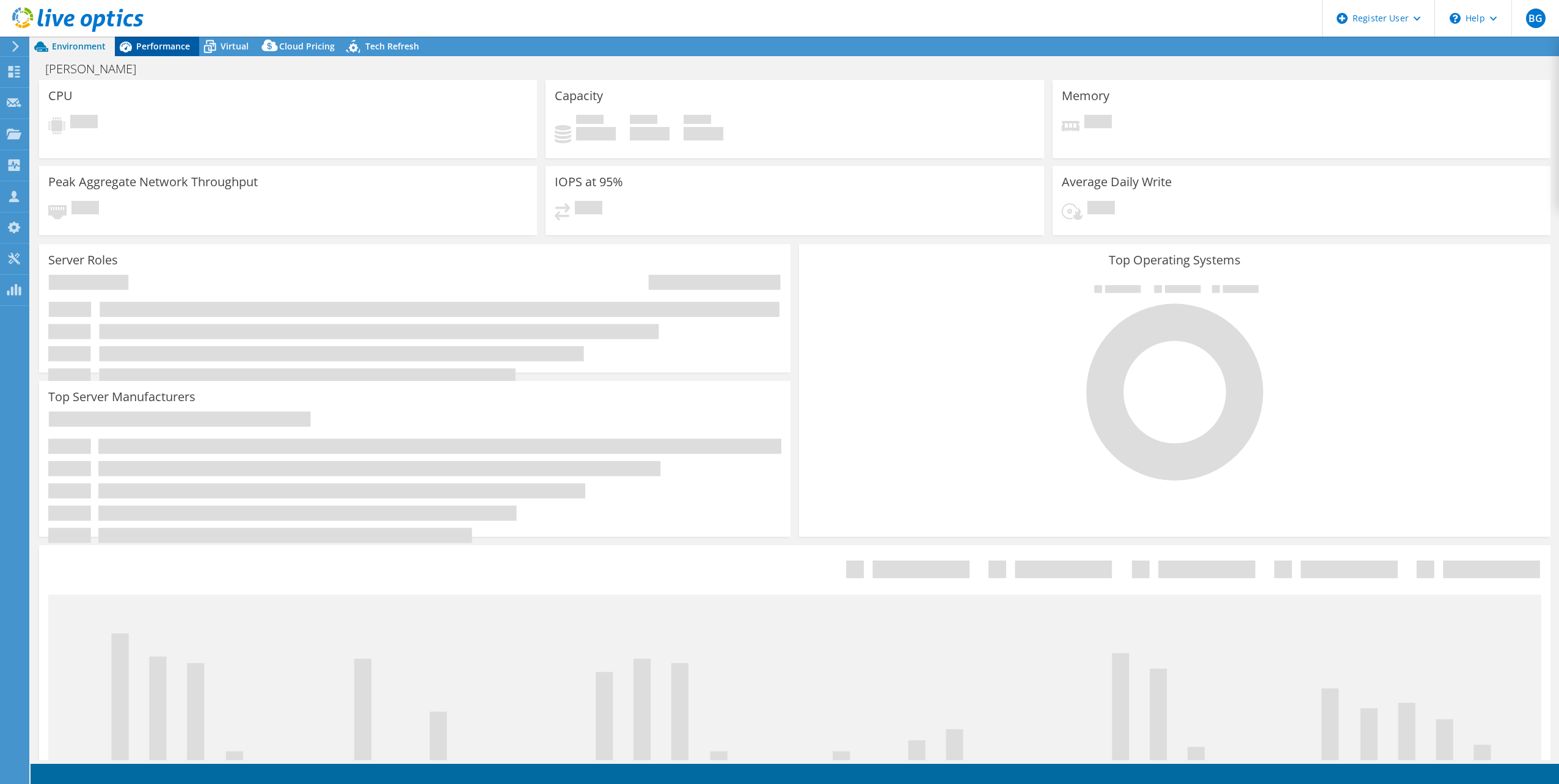
select select "USD"
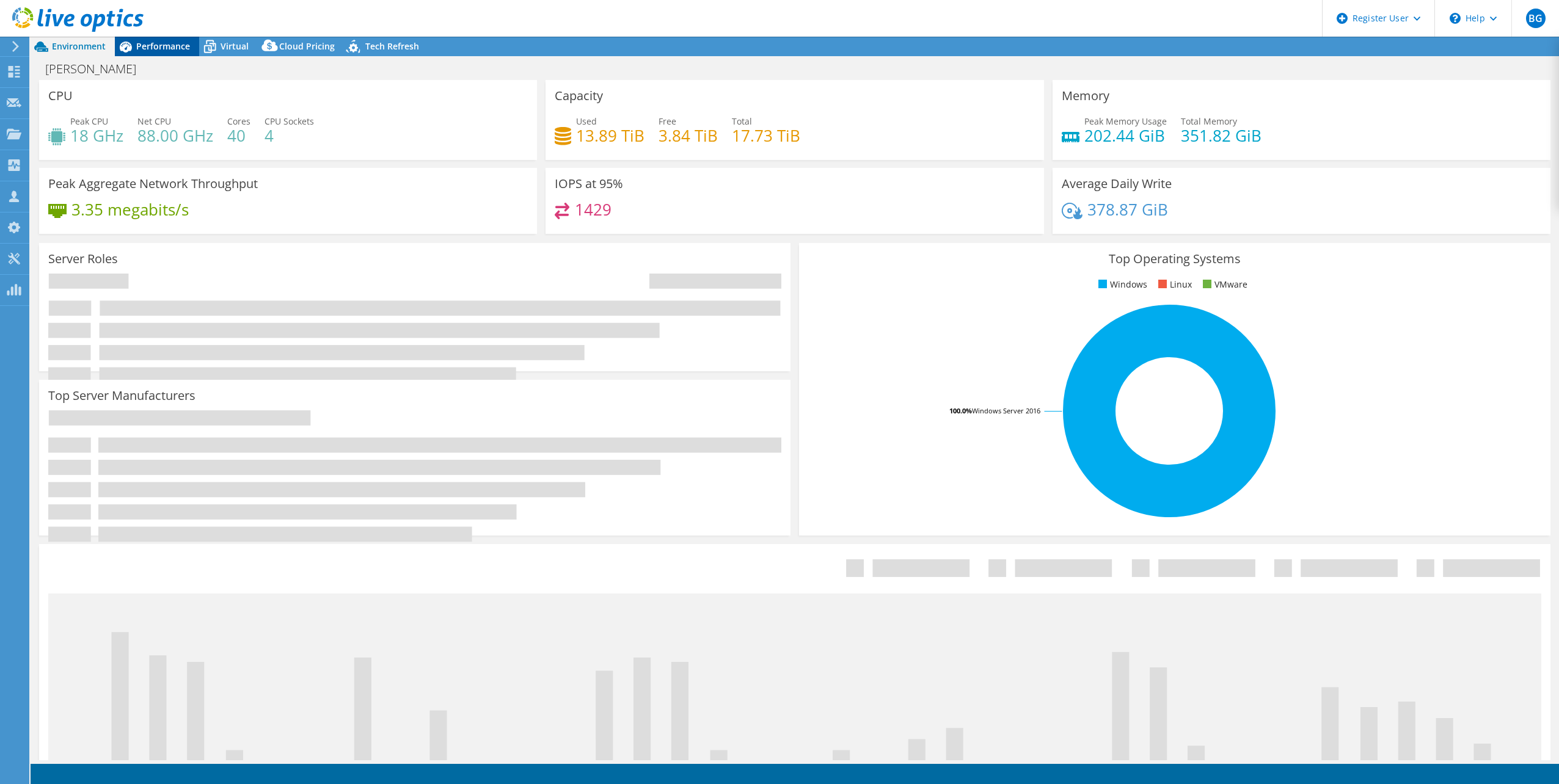
click at [152, 51] on span "Performance" at bounding box center [163, 46] width 54 height 12
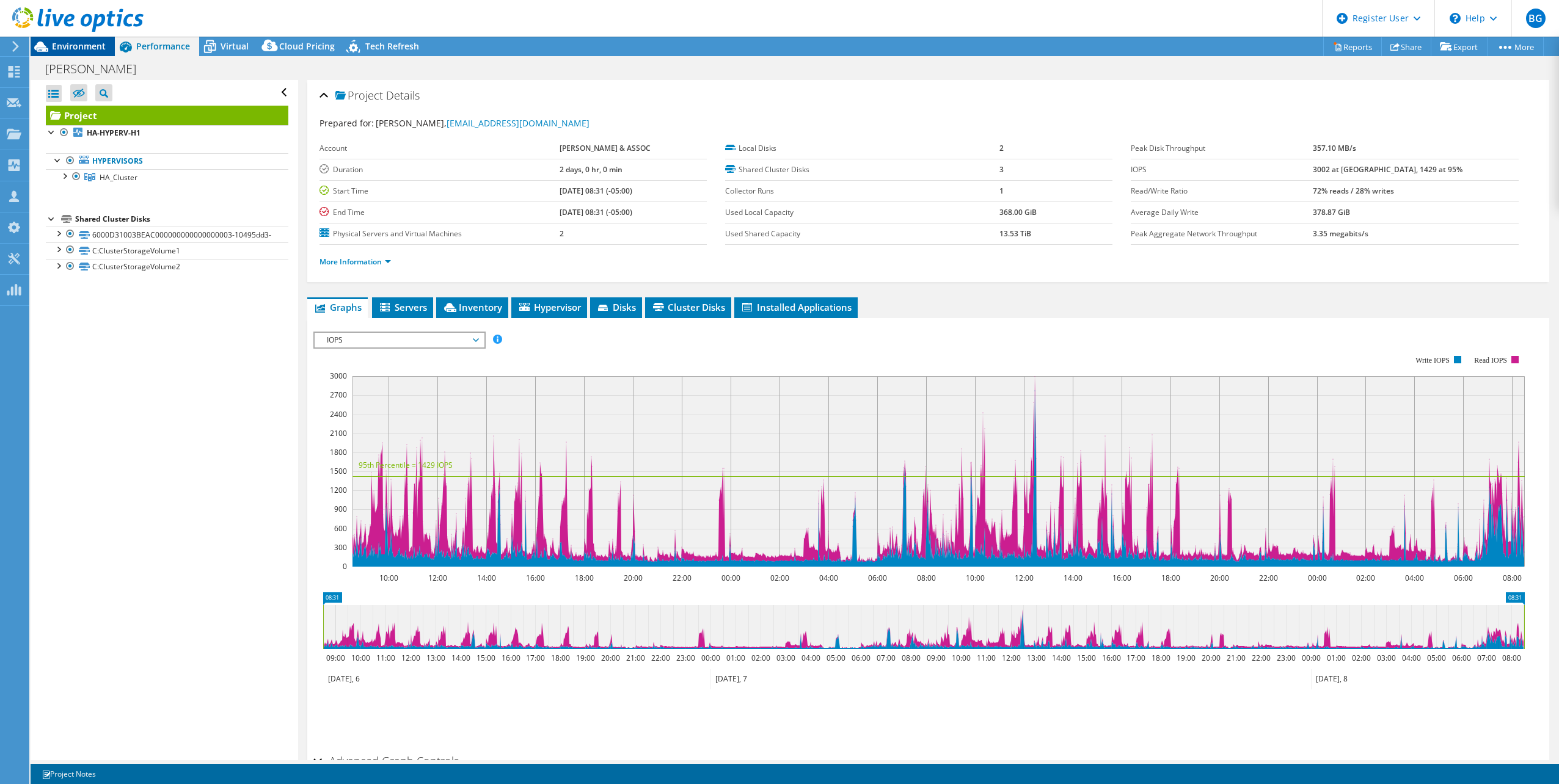
click at [90, 46] on span "Environment" at bounding box center [79, 46] width 54 height 12
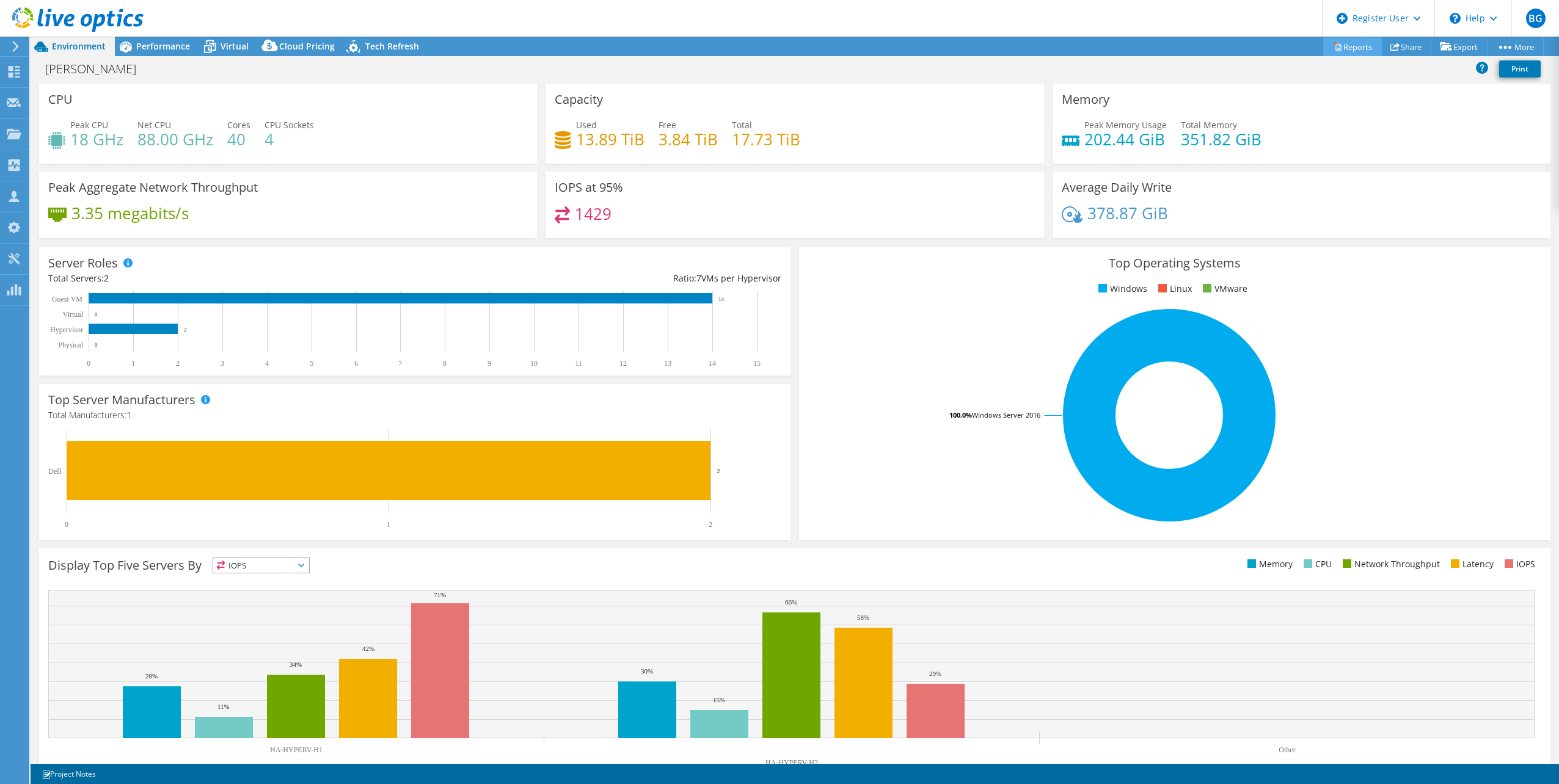
click at [1361, 40] on link "Reports" at bounding box center [1352, 46] width 59 height 19
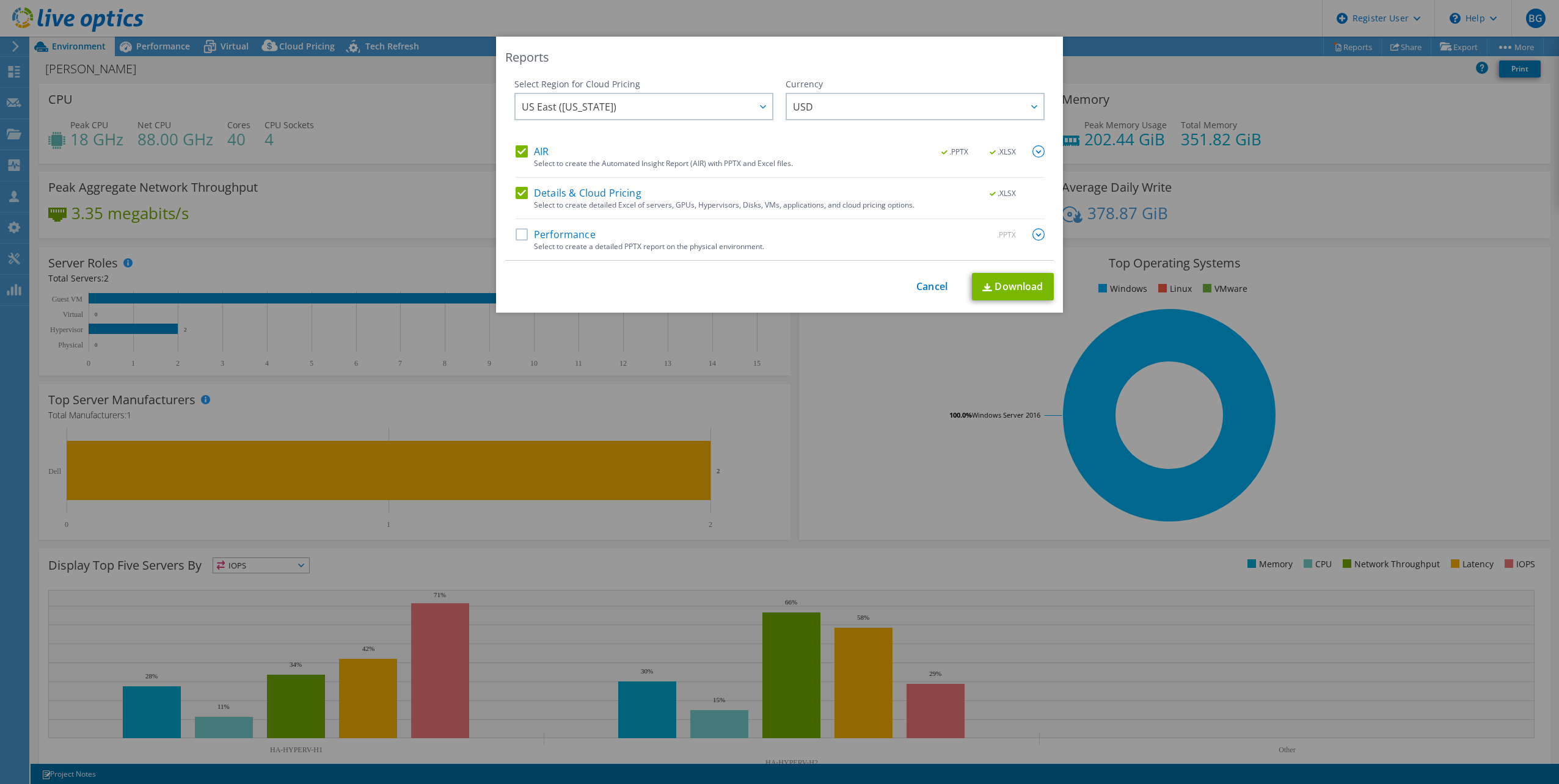
click at [523, 234] on label "Performance" at bounding box center [555, 234] width 80 height 13
click at [0, 0] on input "Performance" at bounding box center [0, 0] width 0 height 0
click at [996, 294] on link "Download" at bounding box center [1012, 287] width 82 height 28
click at [168, 26] on div "Reports Select Region for Cloud Pricing Asia Pacific (Hong Kong) Asia Pacific (…" at bounding box center [779, 392] width 1559 height 784
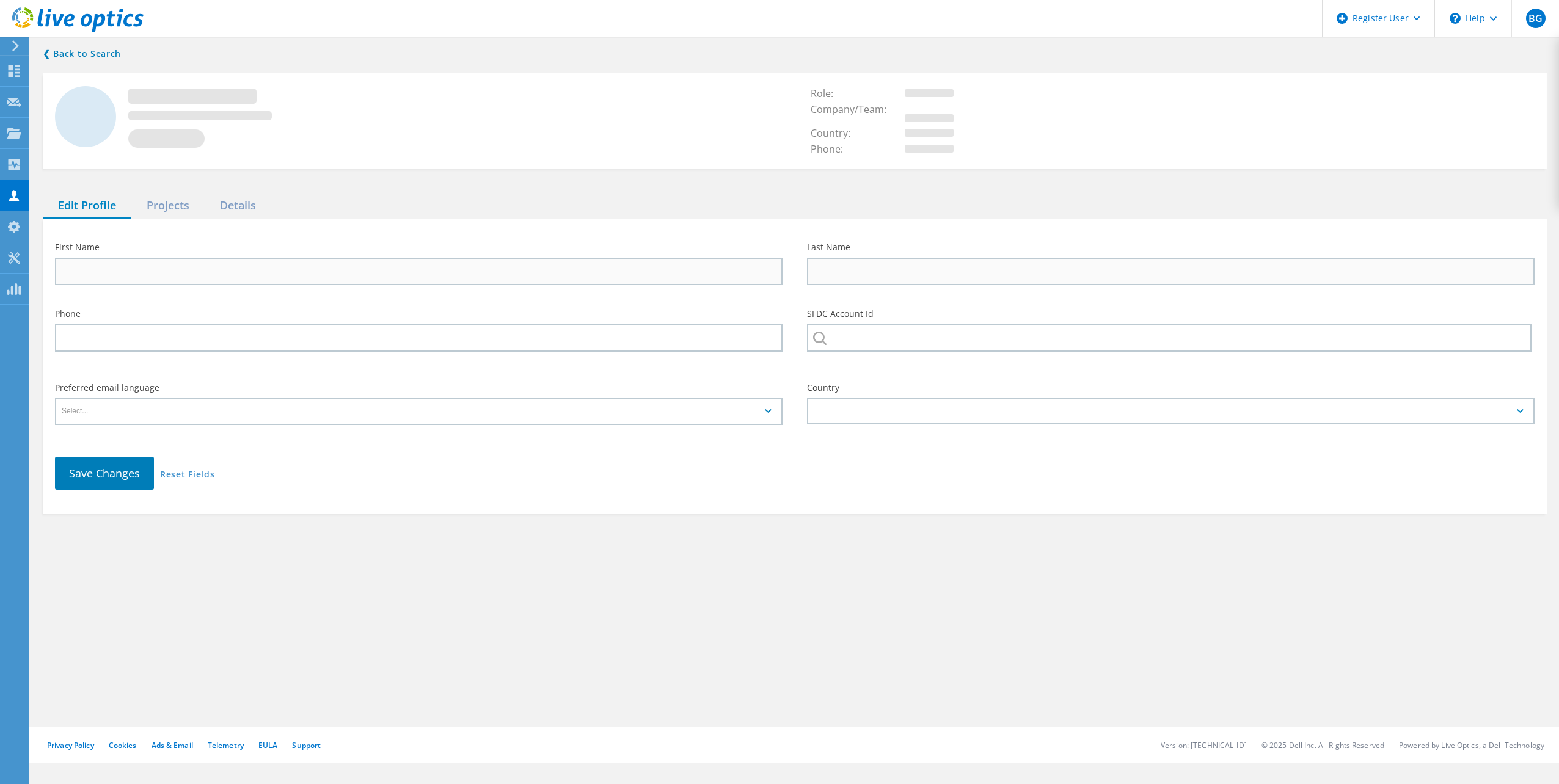
type input "[PERSON_NAME]"
type input "[PERSON_NAME] & ASSOC"
type input "English"
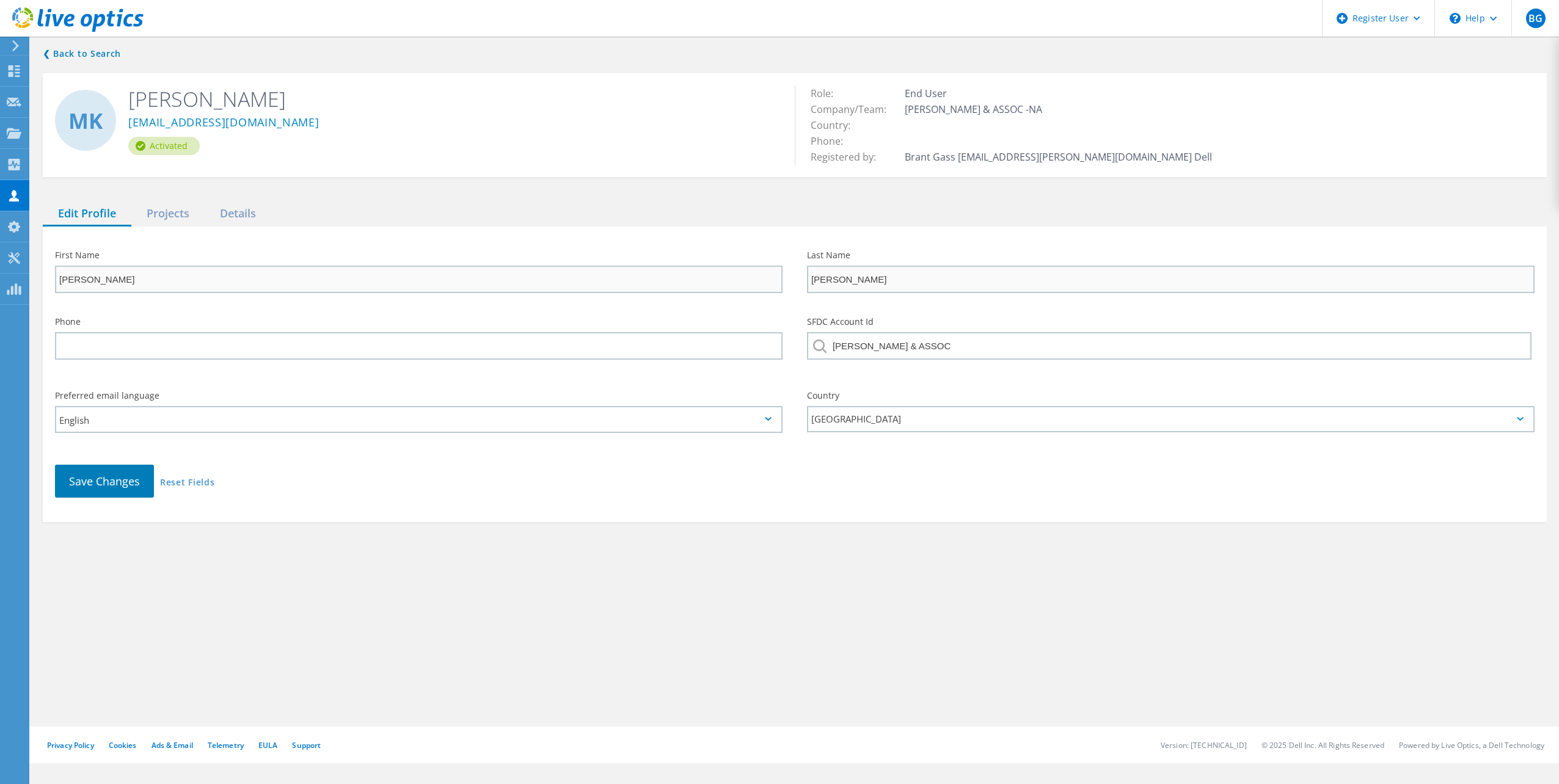
click at [158, 200] on div "❮ Back to Search MK [PERSON_NAME] [EMAIL_ADDRESS][DOMAIN_NAME] Activated Role: …" at bounding box center [794, 284] width 1528 height 500
click at [160, 215] on div "Projects" at bounding box center [167, 214] width 73 height 25
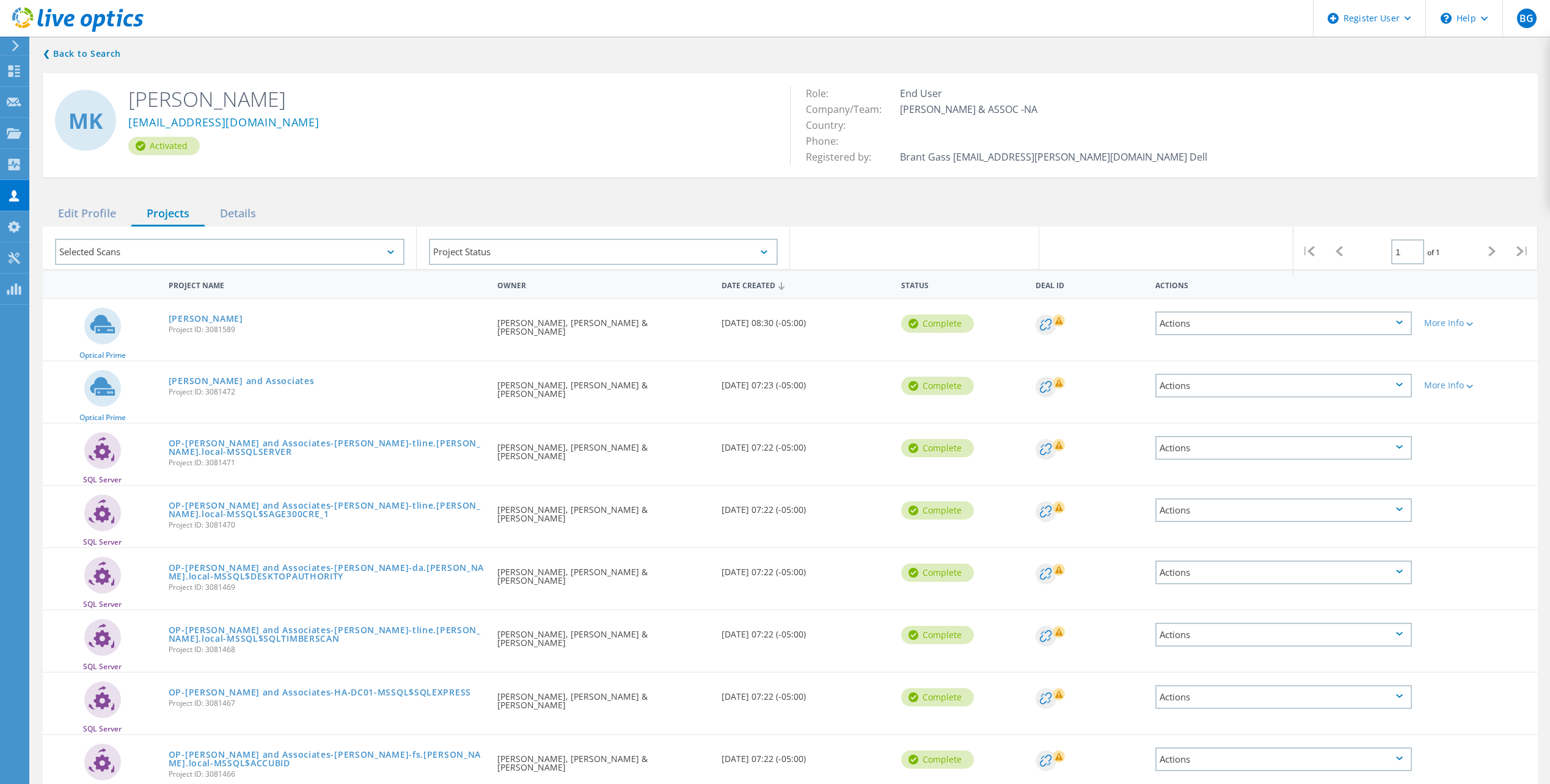
click at [214, 388] on span "Project ID: 3081472" at bounding box center [327, 392] width 316 height 8
click at [220, 381] on link "[PERSON_NAME] and Associates" at bounding box center [242, 381] width 146 height 8
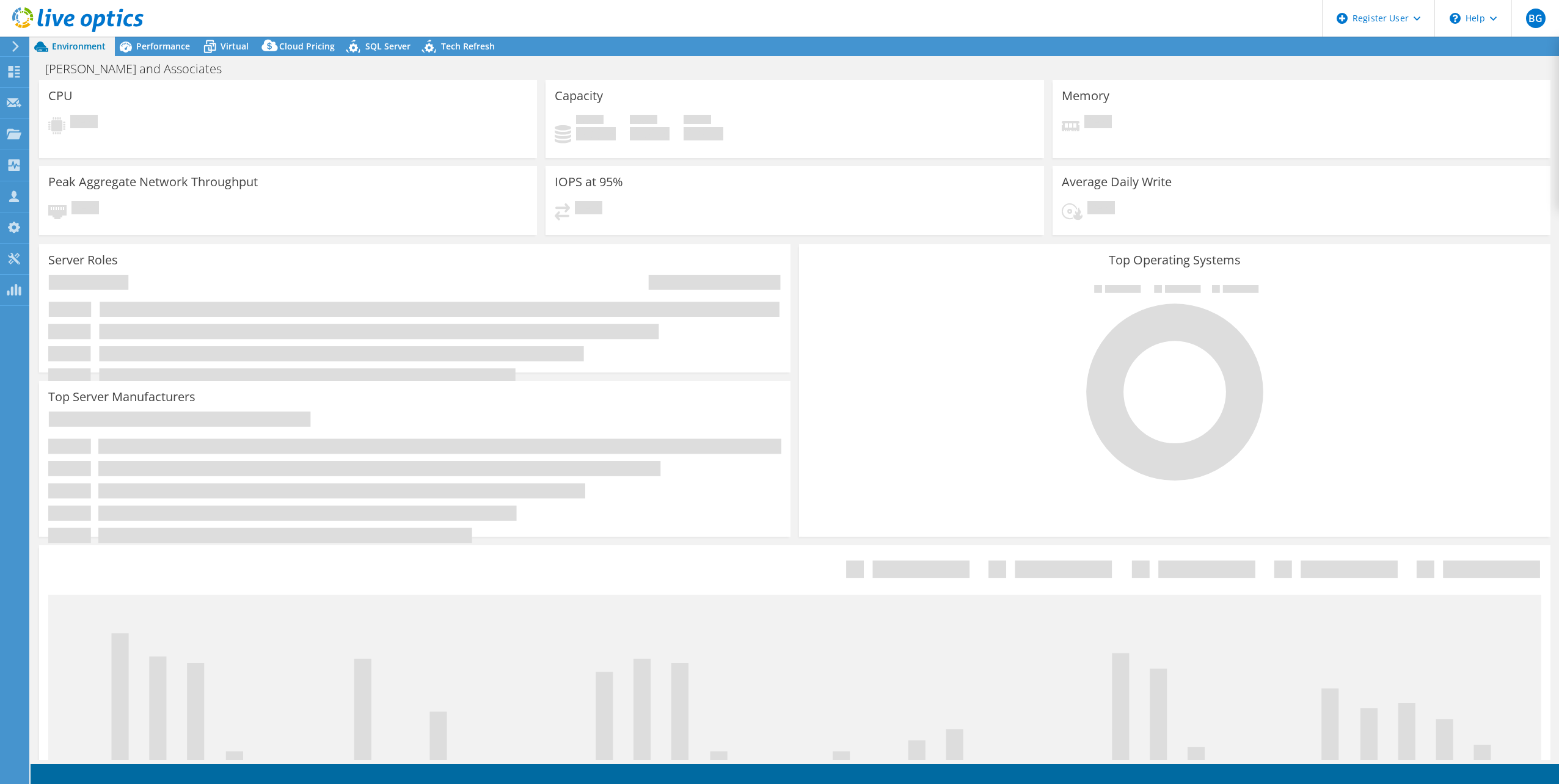
select select "USD"
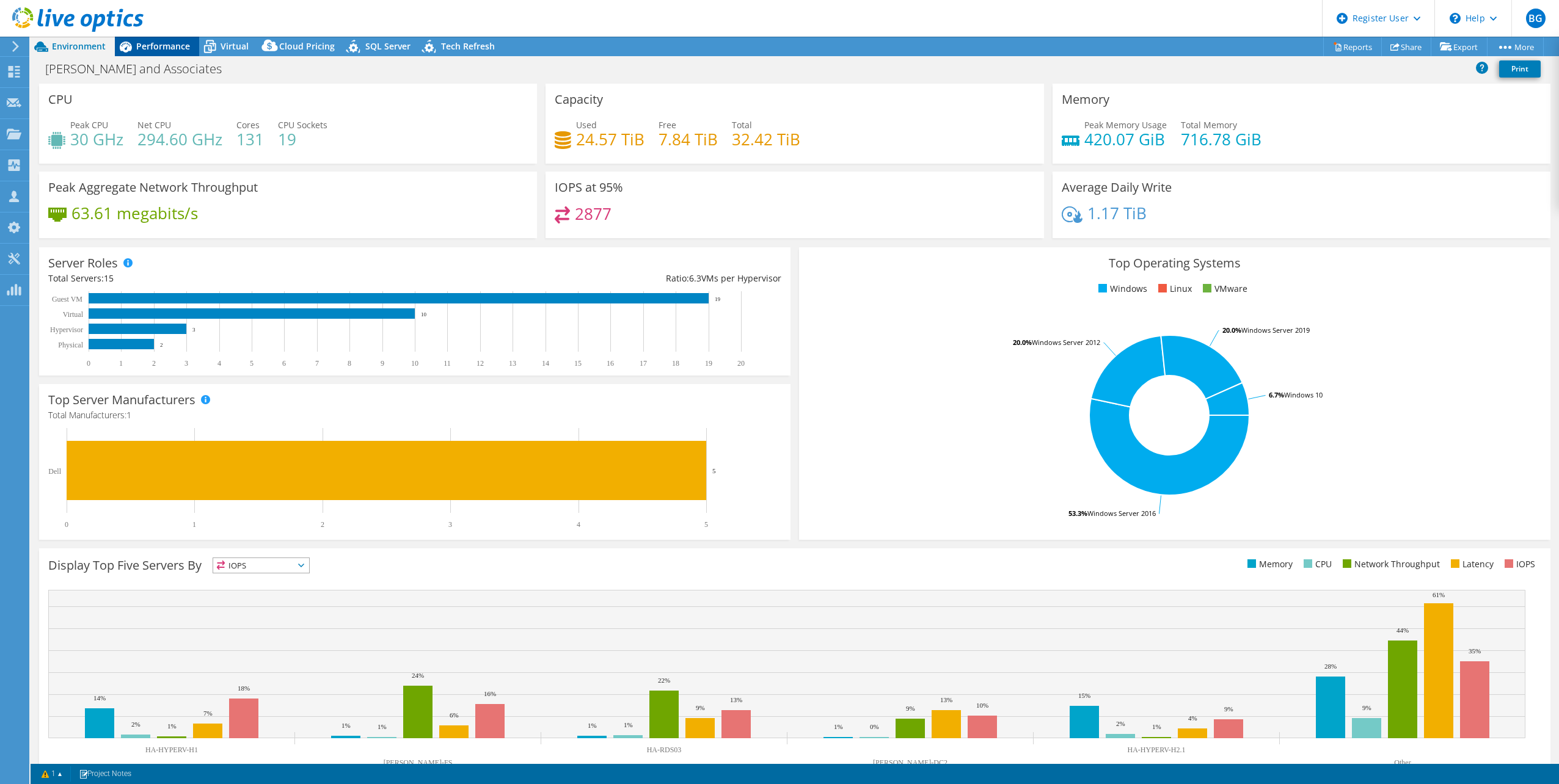
click at [159, 51] on span "Performance" at bounding box center [163, 46] width 54 height 12
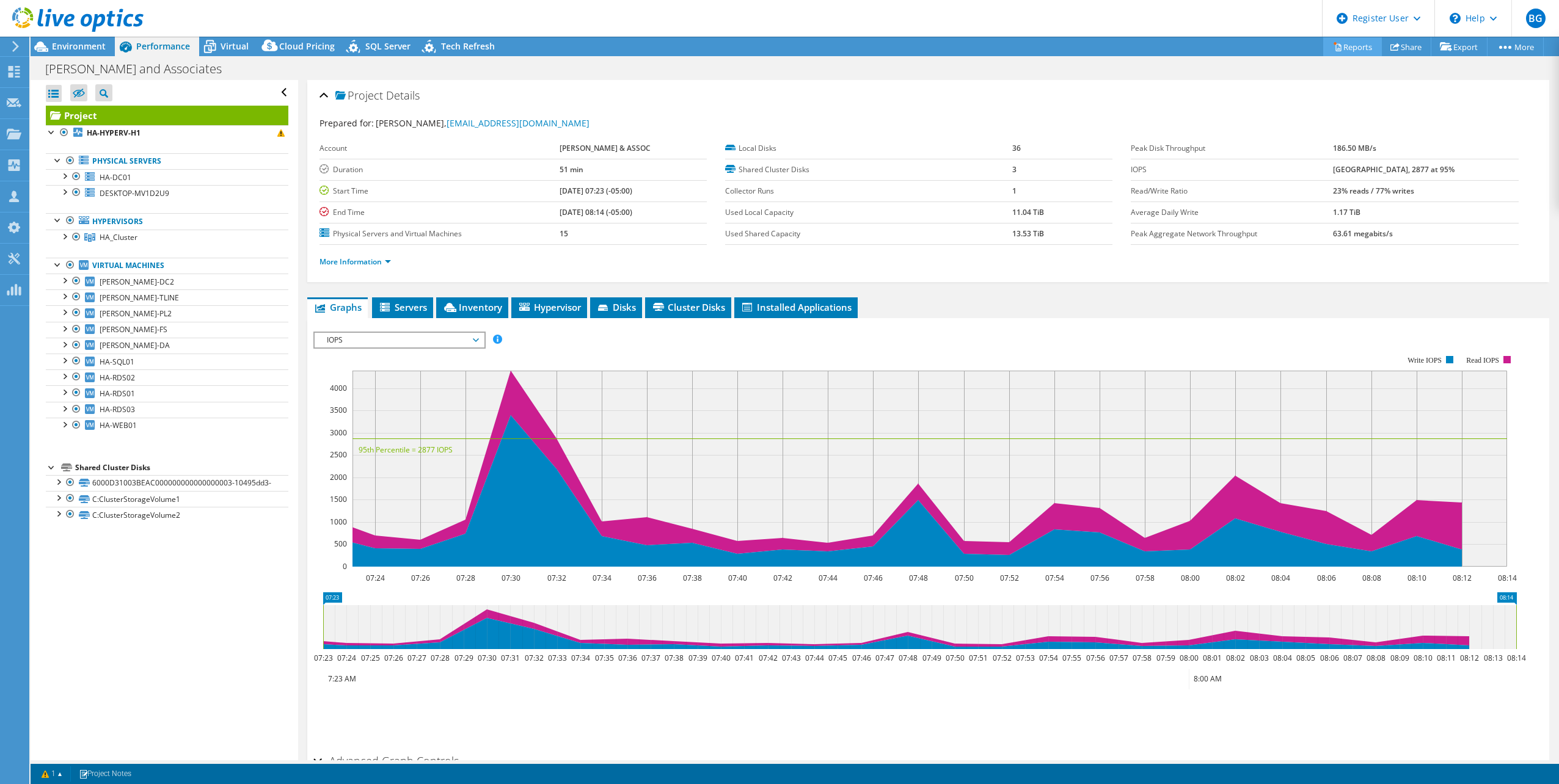
click at [1360, 48] on link "Reports" at bounding box center [1352, 46] width 59 height 19
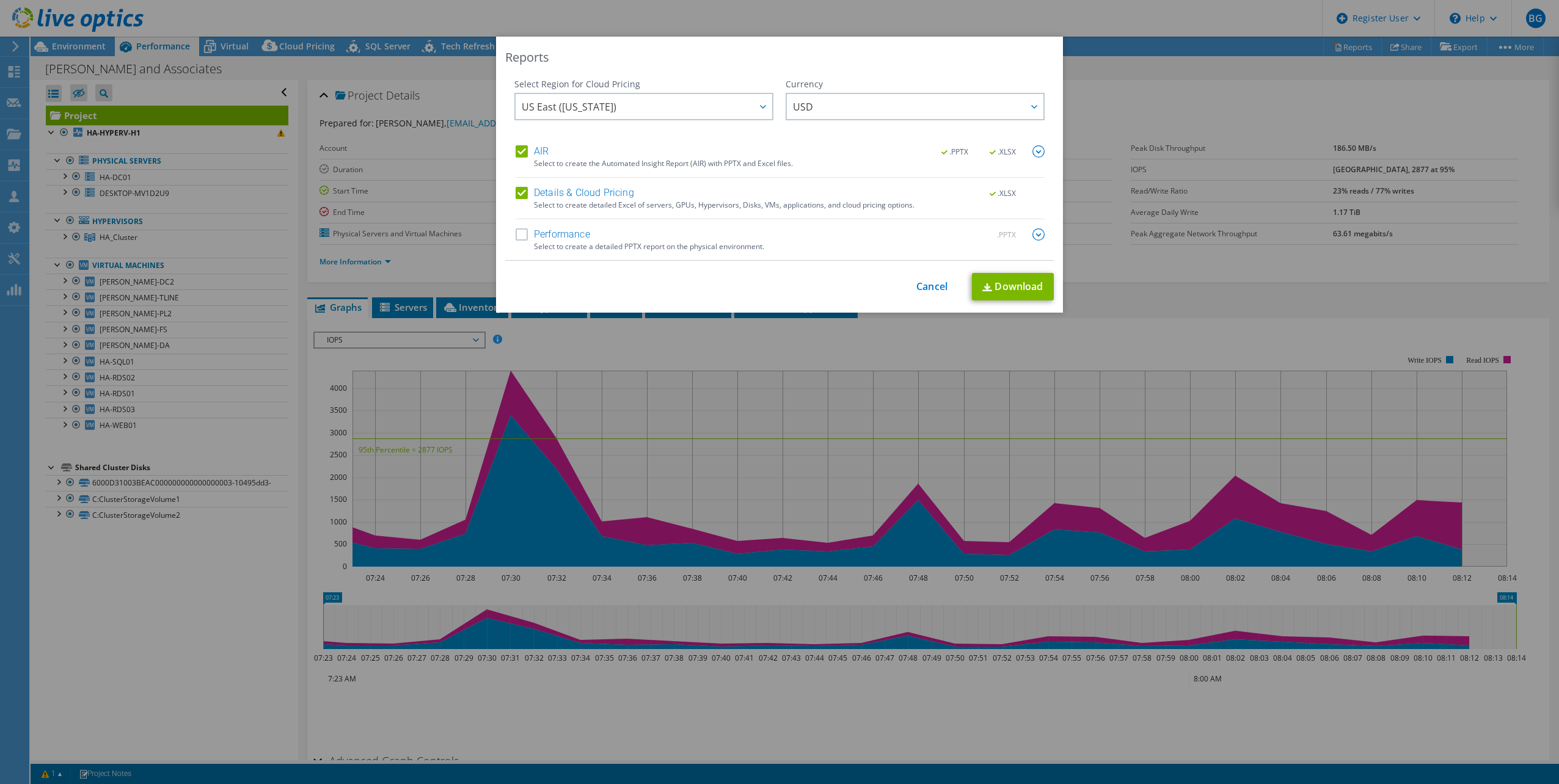
click at [517, 231] on label "Performance" at bounding box center [552, 234] width 75 height 13
click at [0, 0] on input "Performance" at bounding box center [0, 0] width 0 height 0
click at [1011, 281] on link "Download" at bounding box center [1012, 287] width 82 height 28
click at [942, 290] on link "Cancel" at bounding box center [931, 287] width 31 height 12
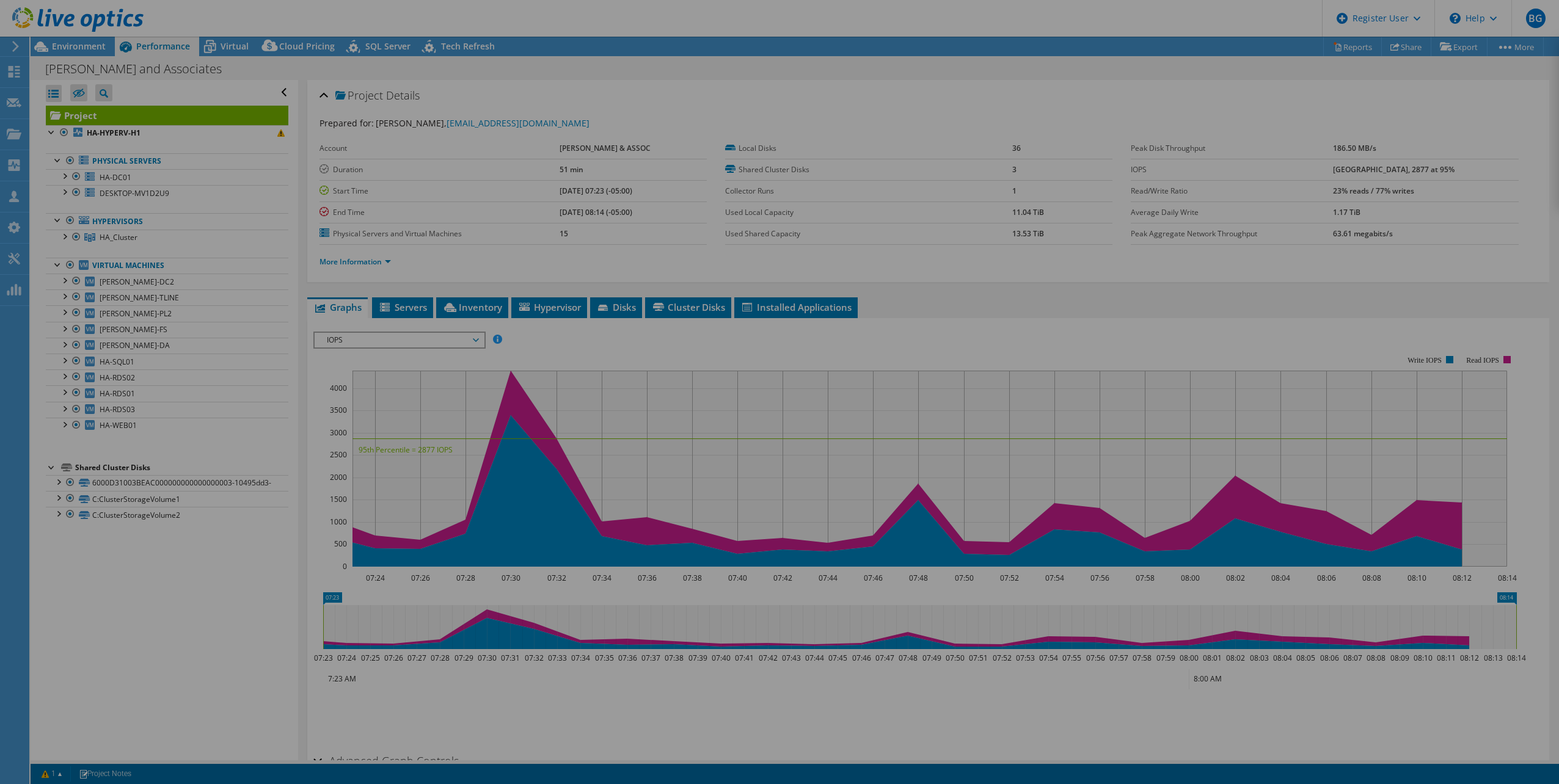
click at [942, 289] on div at bounding box center [779, 392] width 1559 height 784
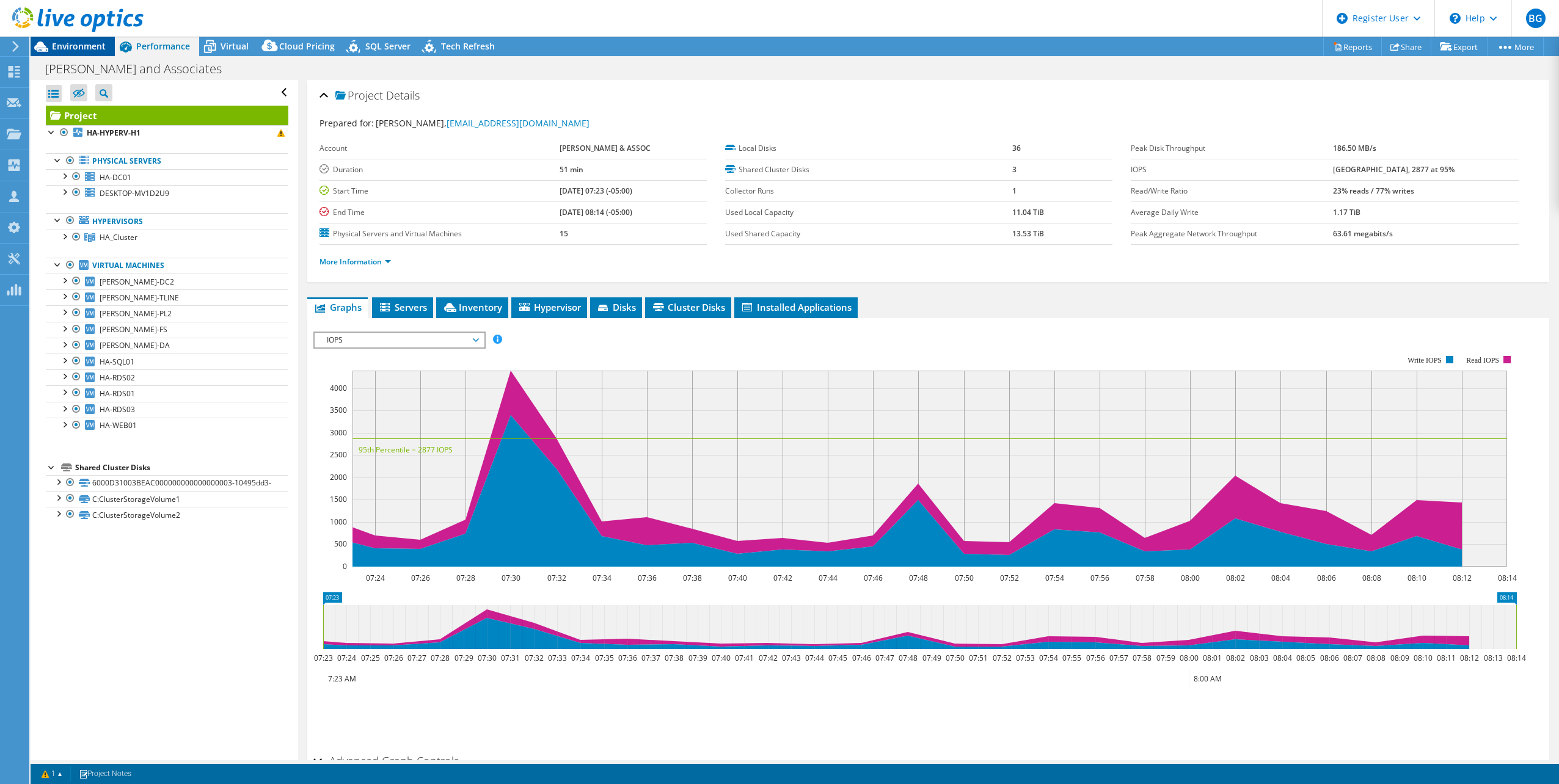
click at [95, 43] on span "Environment" at bounding box center [79, 46] width 54 height 12
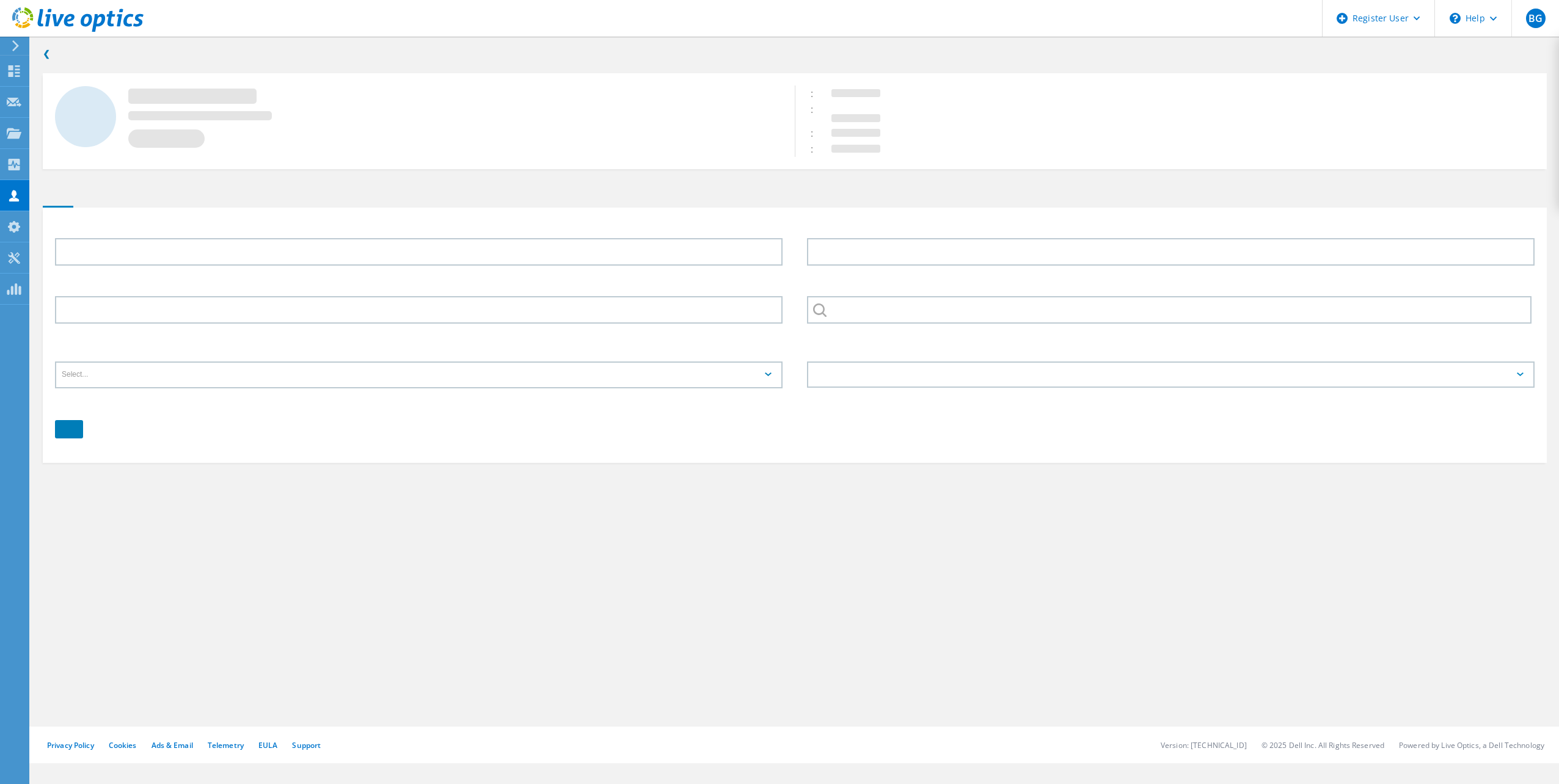
type input "[PERSON_NAME]"
type input "[PERSON_NAME] & ASSOC"
type input "English"
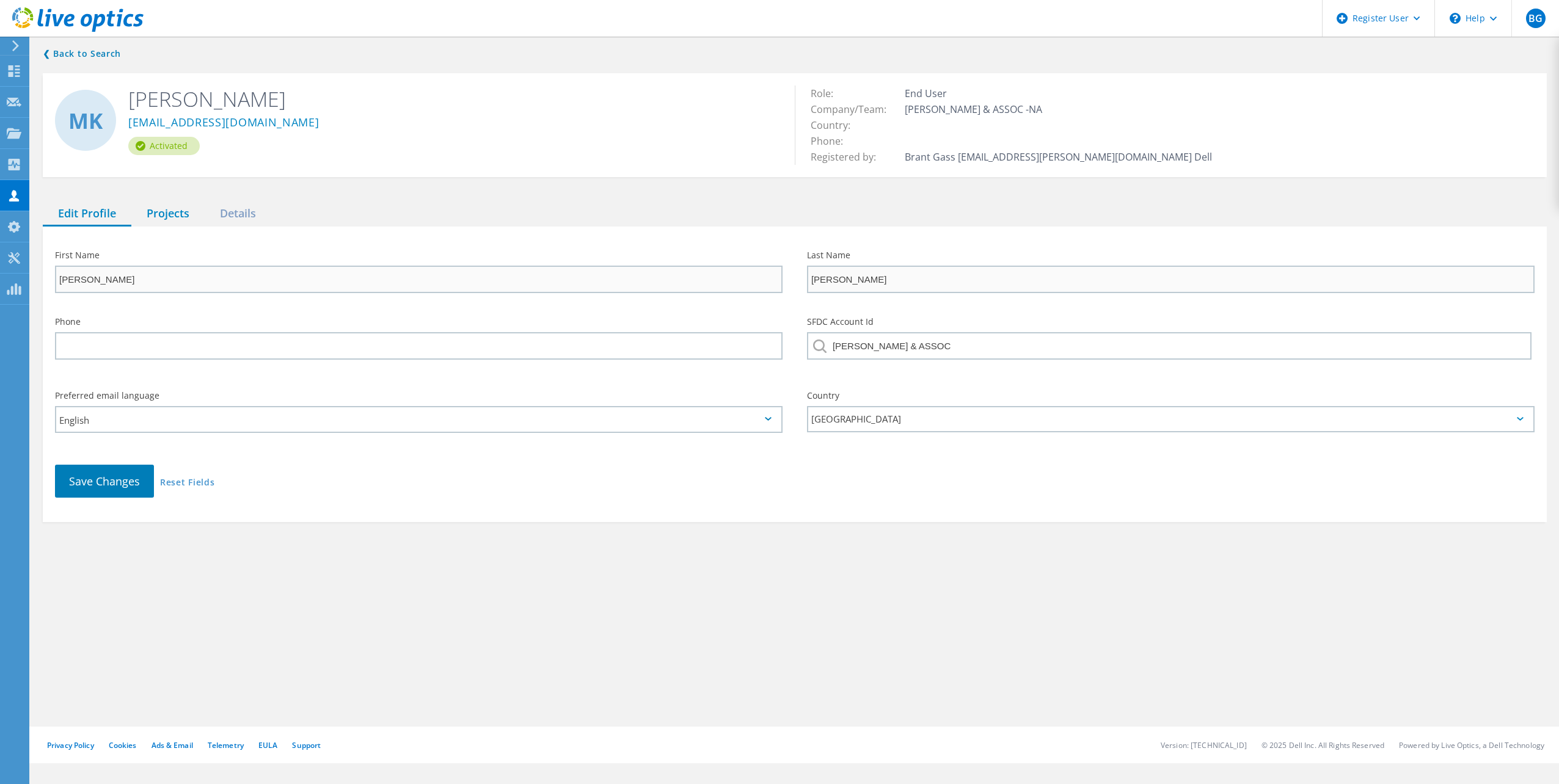
click at [160, 208] on div "Projects" at bounding box center [167, 214] width 73 height 25
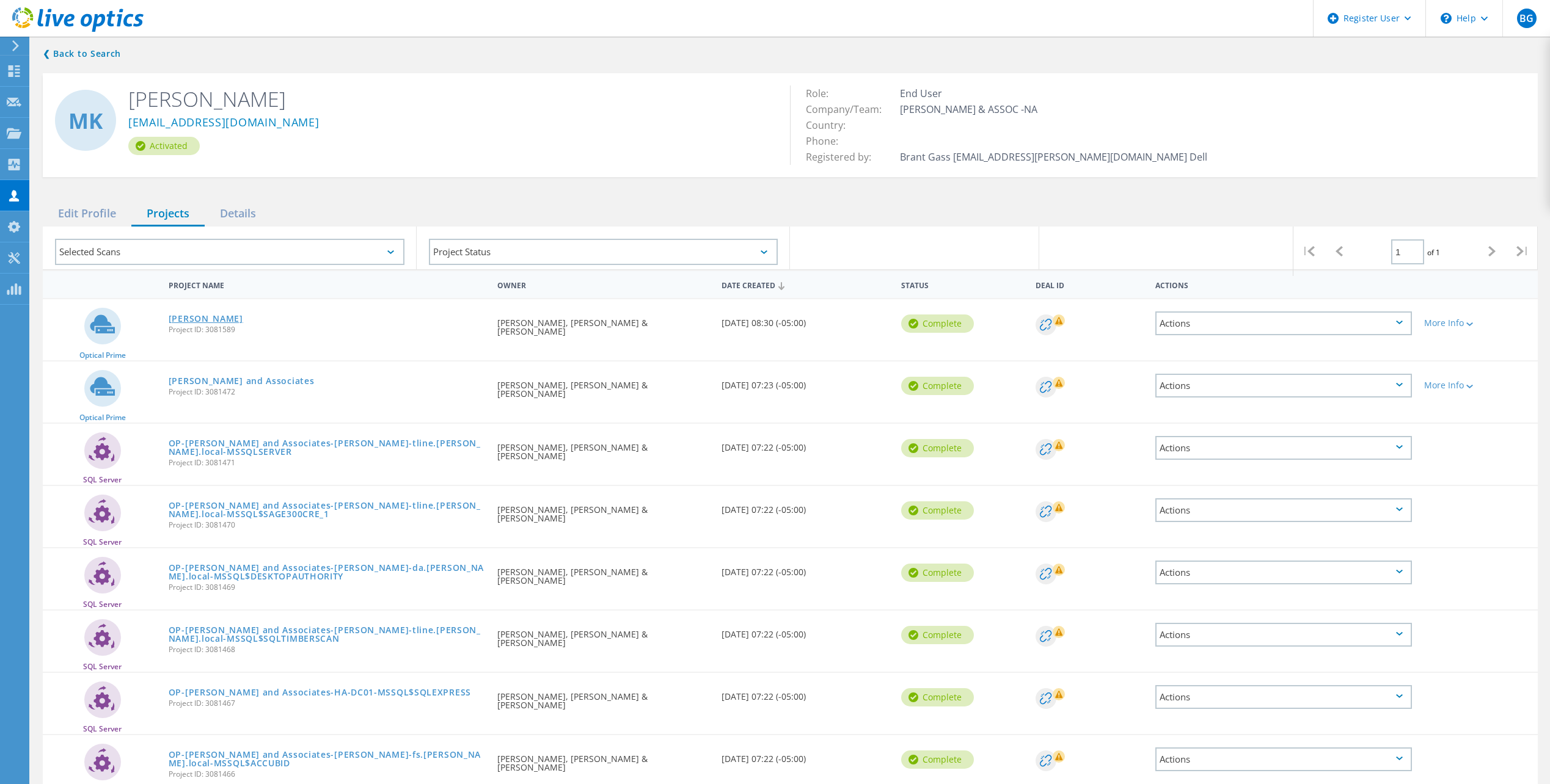
click at [193, 318] on link "[PERSON_NAME]" at bounding box center [206, 318] width 75 height 8
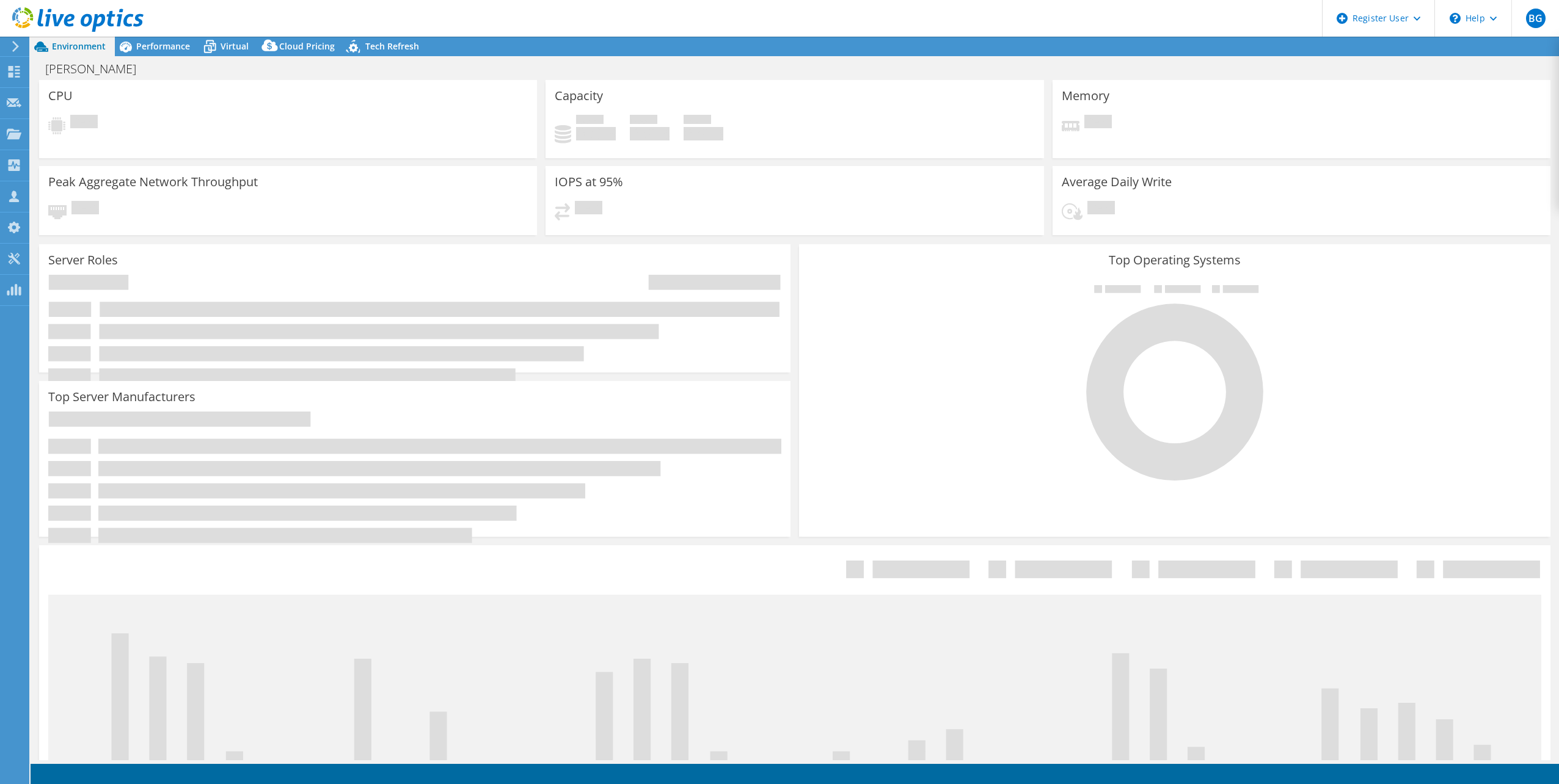
select select "USD"
